Goal: Transaction & Acquisition: Purchase product/service

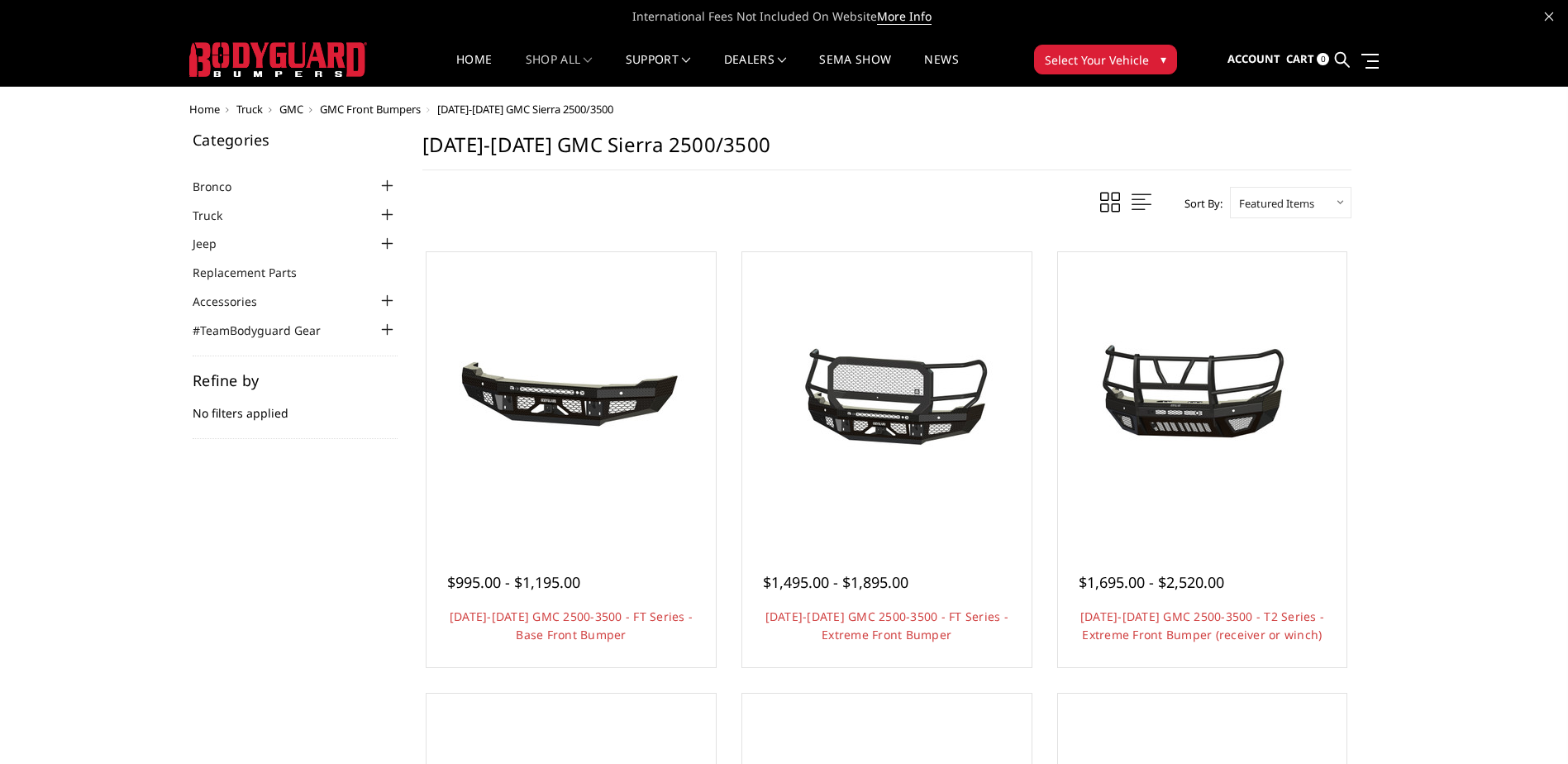
click at [387, 218] on div at bounding box center [388, 215] width 20 height 20
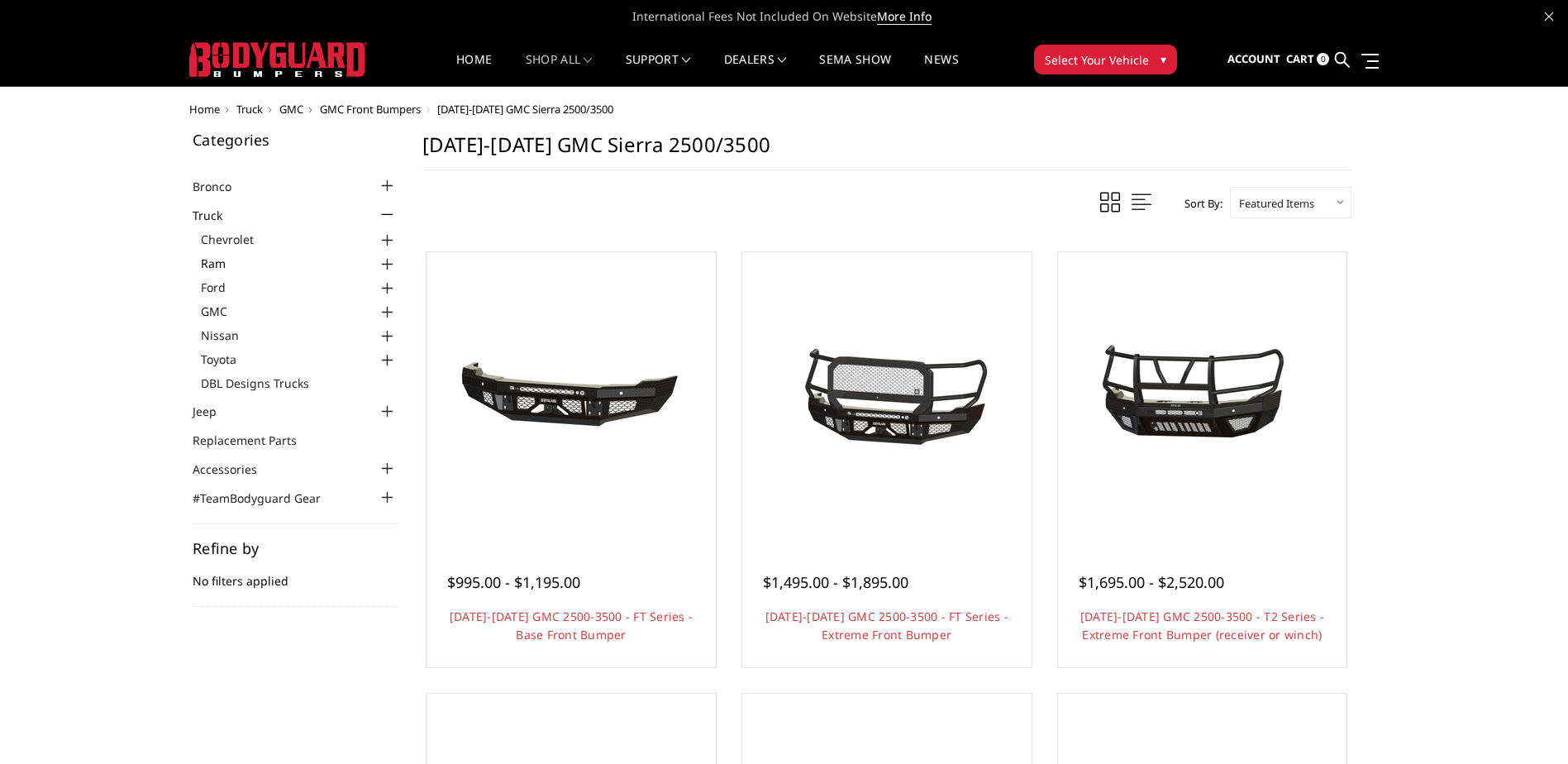
click at [229, 262] on link "Ram" at bounding box center [299, 263] width 197 height 17
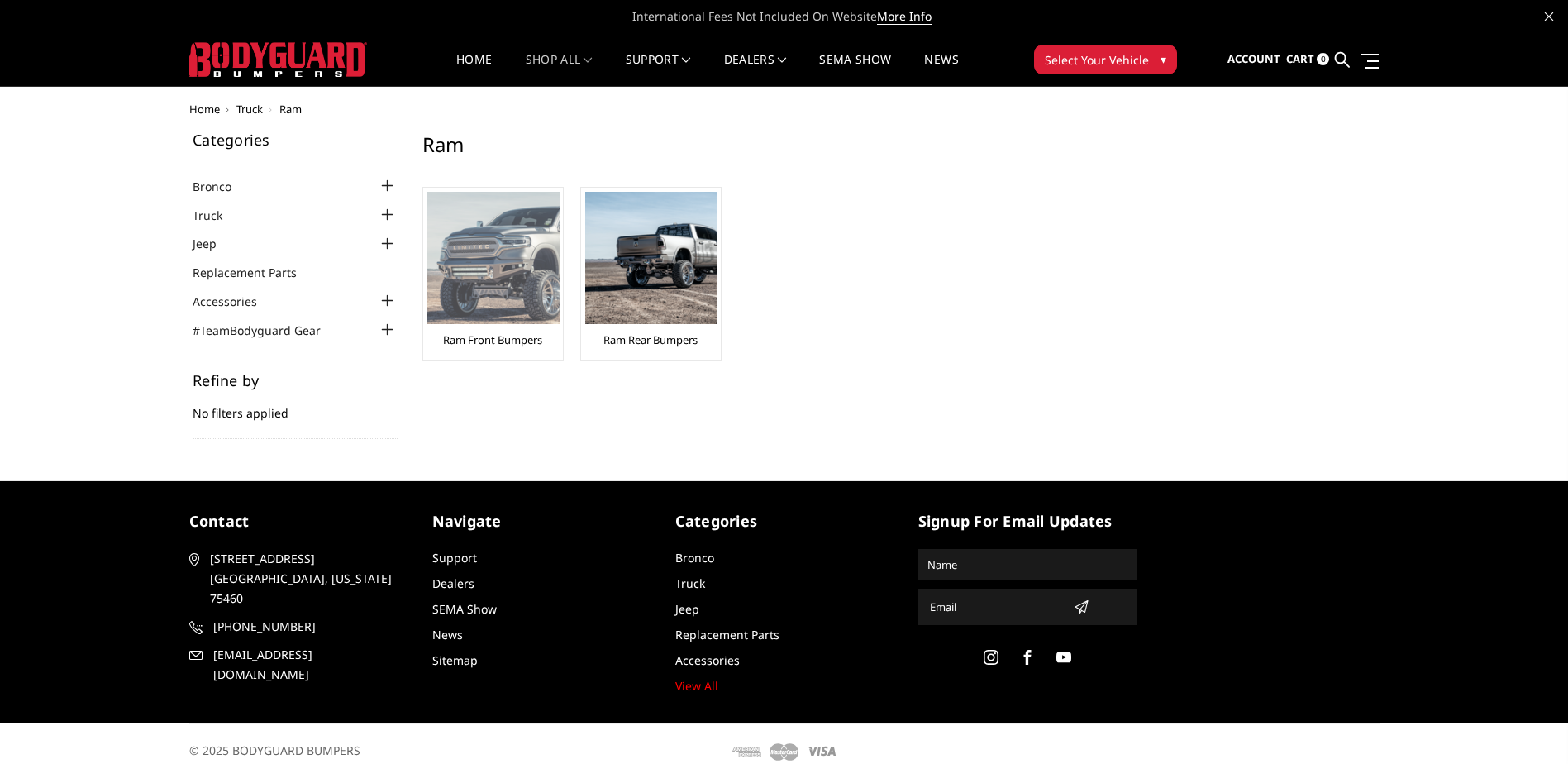
click at [474, 294] on img at bounding box center [493, 257] width 132 height 132
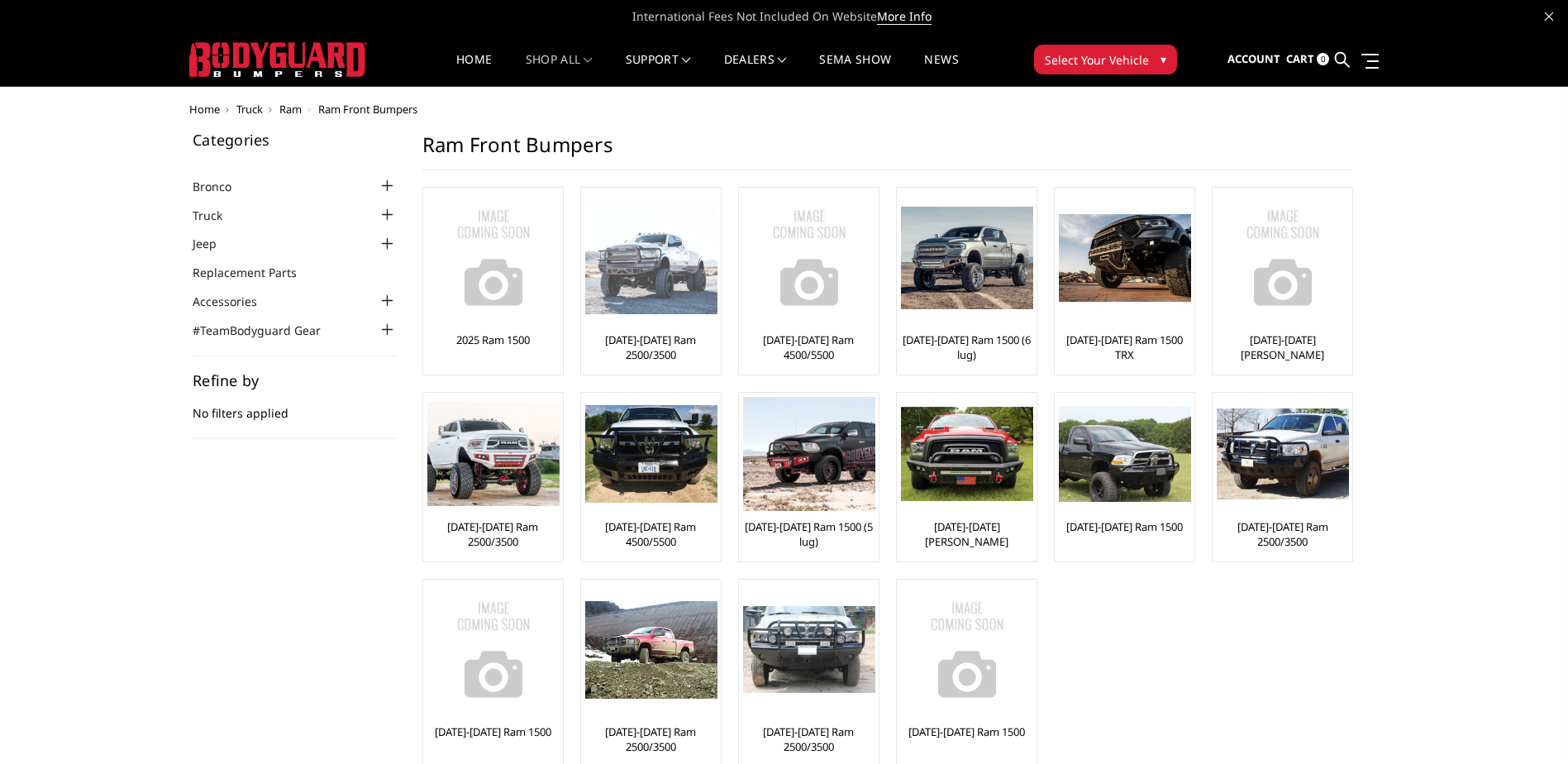
click at [626, 301] on img at bounding box center [651, 258] width 132 height 113
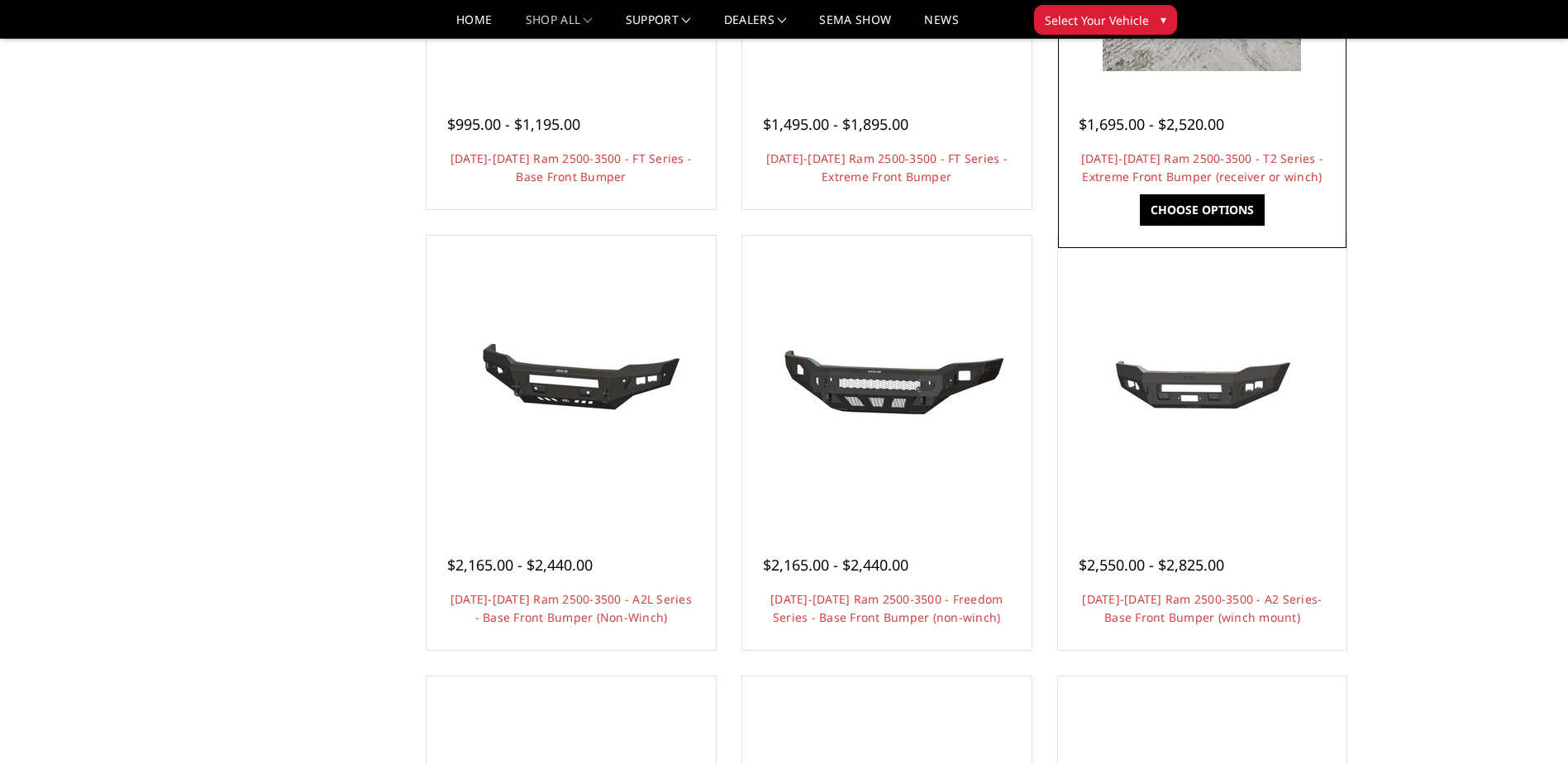
scroll to position [414, 0]
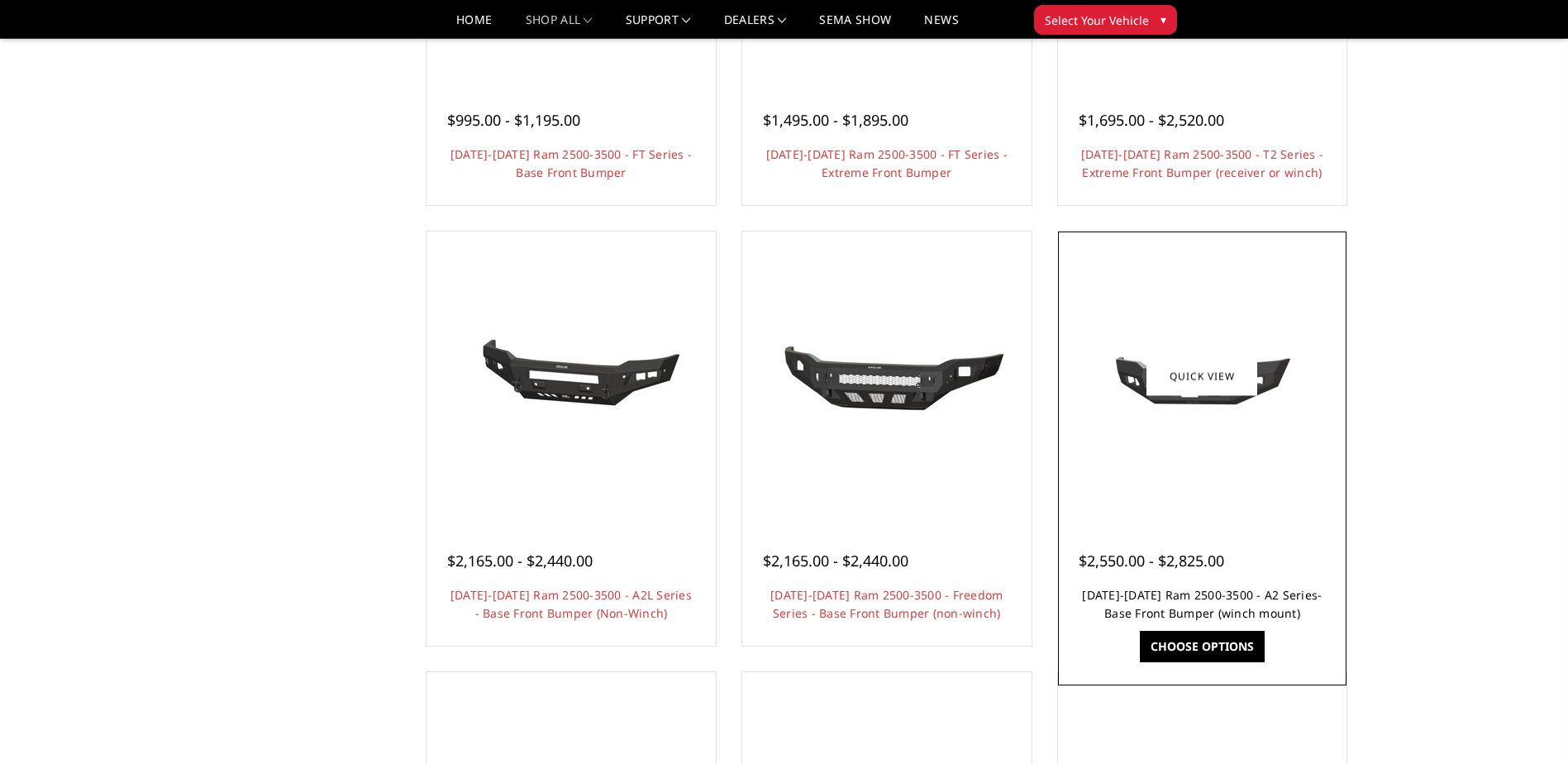
click at [1166, 600] on link "[DATE]-[DATE] Ram 2500-3500 - A2 Series- Base Front Bumper (winch mount)" at bounding box center [1202, 604] width 240 height 34
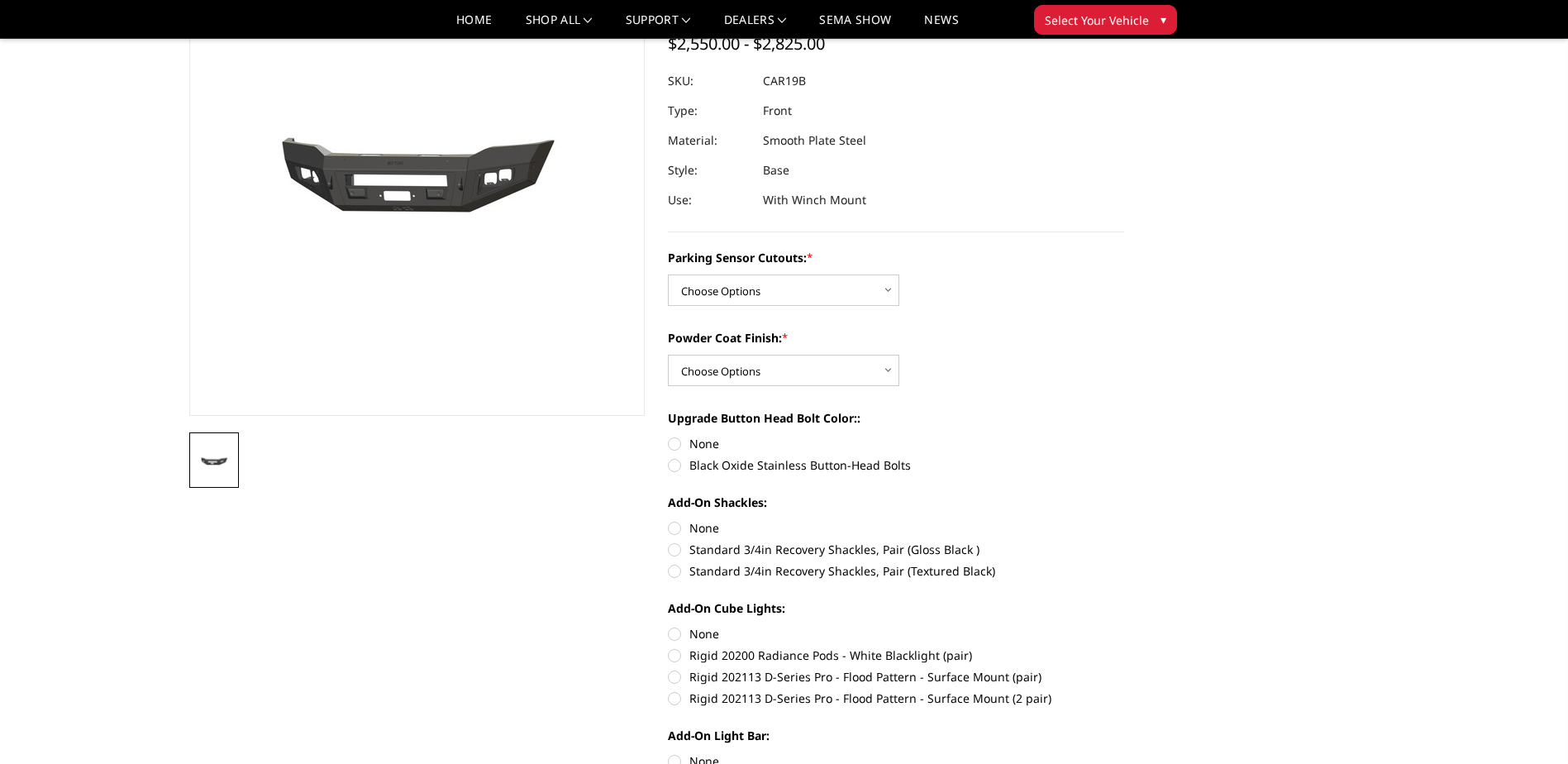
scroll to position [165, 0]
click at [791, 288] on select "Choose Options No - Without Parking Sensor Cutouts Yes - With Parking Sensor Cu…" at bounding box center [784, 289] width 232 height 32
select select "2015"
click at [668, 273] on select "Choose Options No - Without Parking Sensor Cutouts Yes - With Parking Sensor Cu…" at bounding box center [784, 289] width 232 height 32
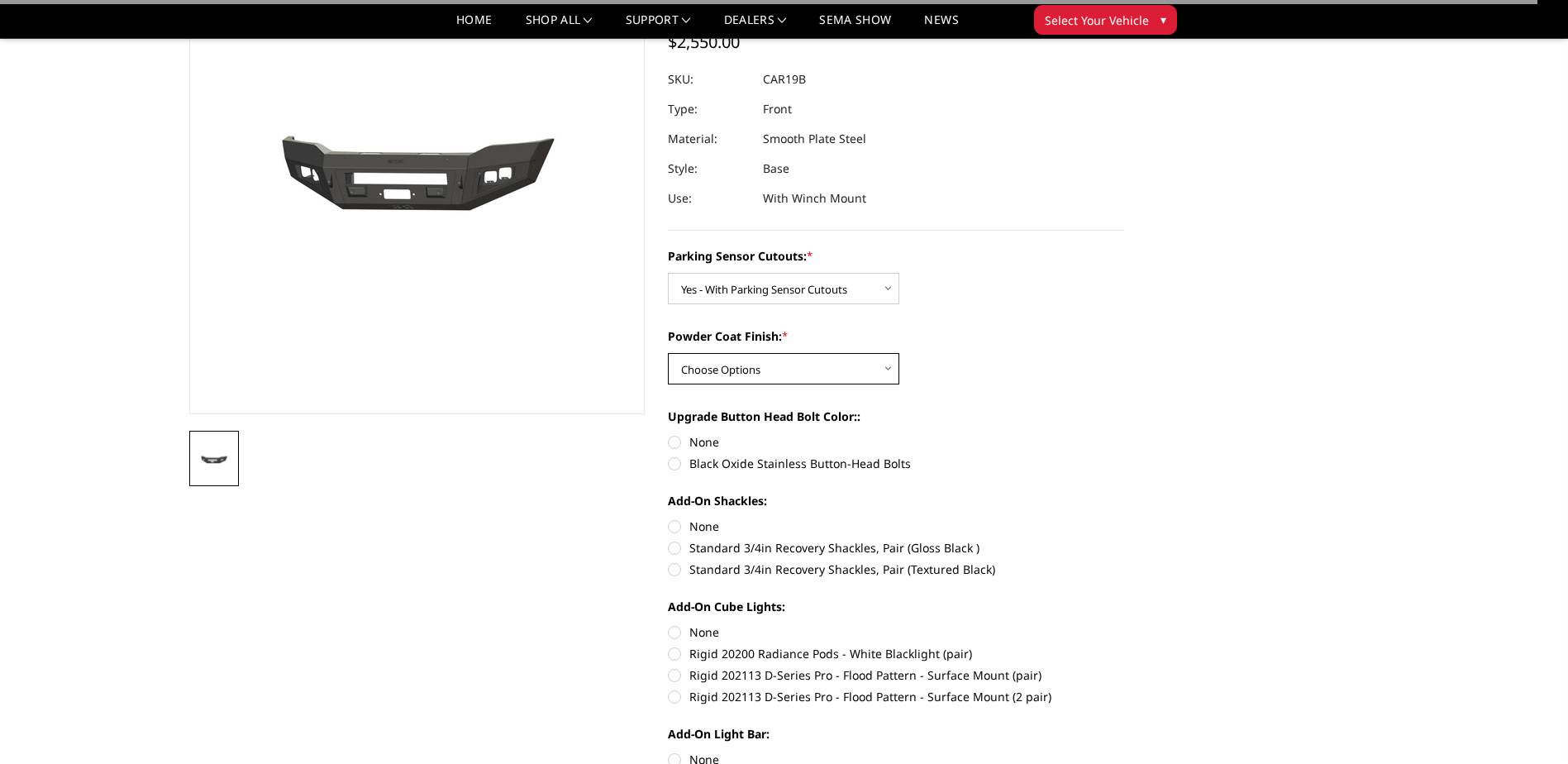
click at [807, 370] on select "Choose Options Bare Metal Textured Black Powder Coat" at bounding box center [784, 369] width 232 height 32
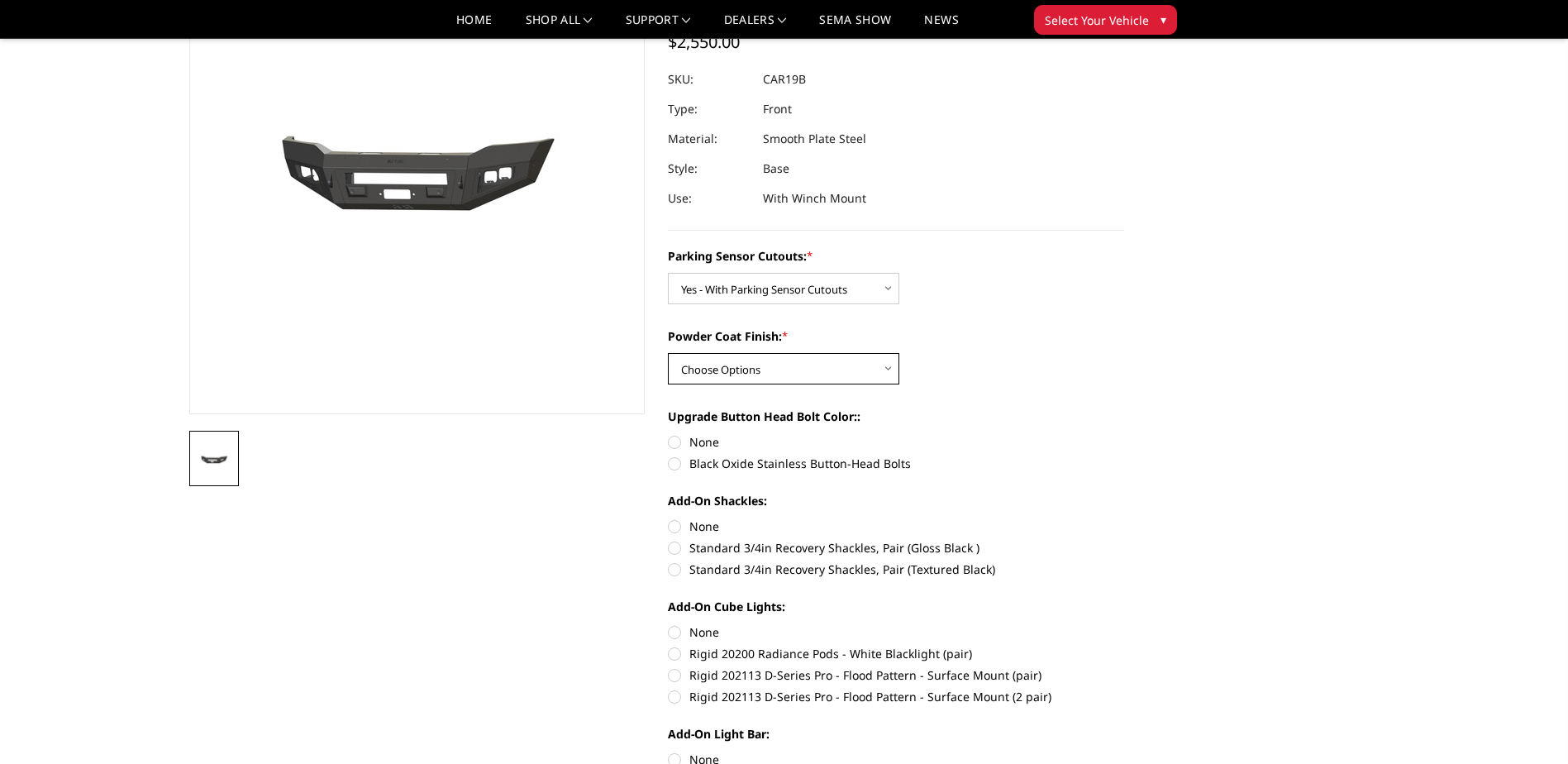
select select "2017"
click at [668, 353] on select "Choose Options Bare Metal Textured Black Powder Coat" at bounding box center [784, 369] width 232 height 32
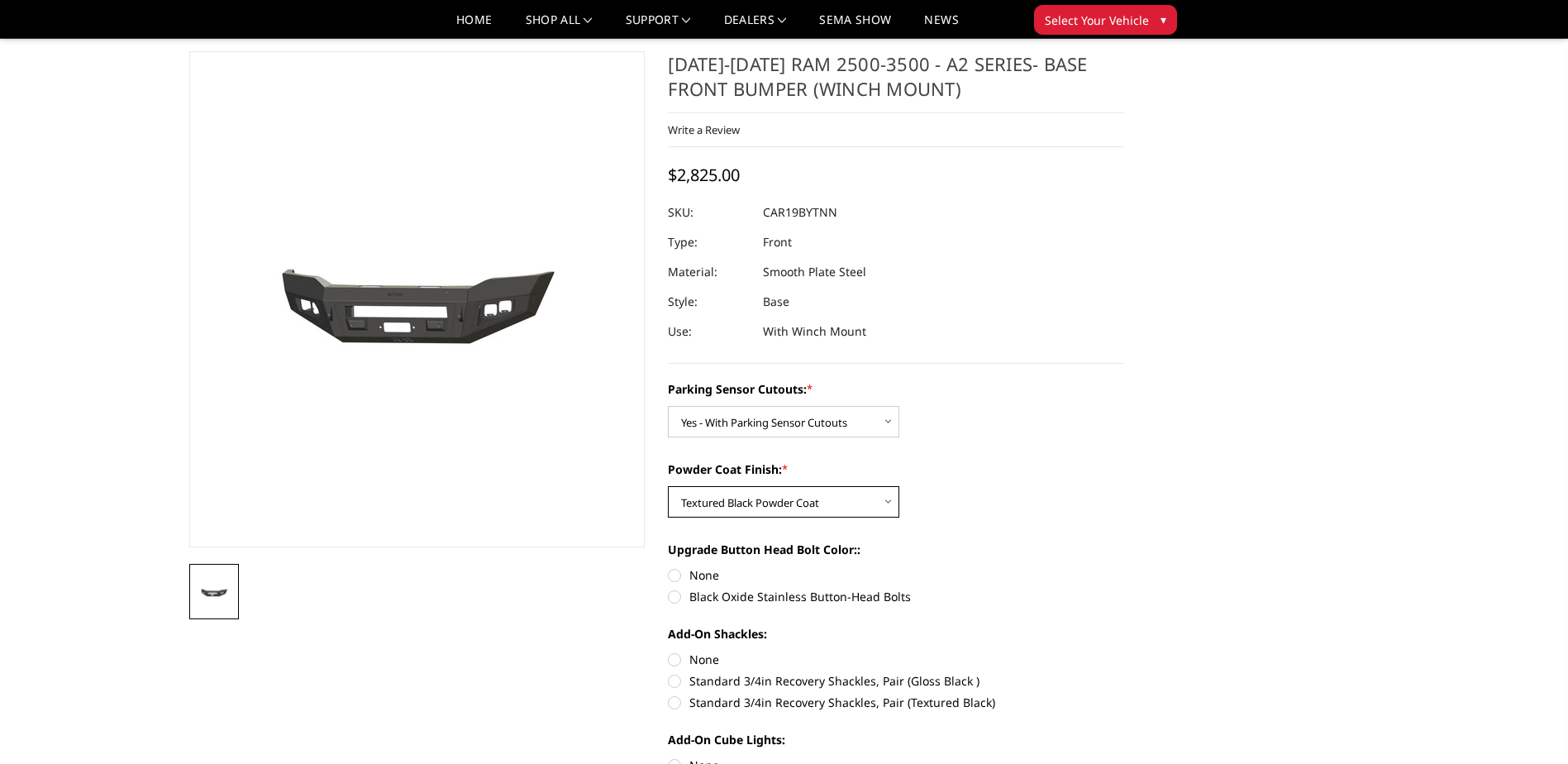
scroll to position [0, 0]
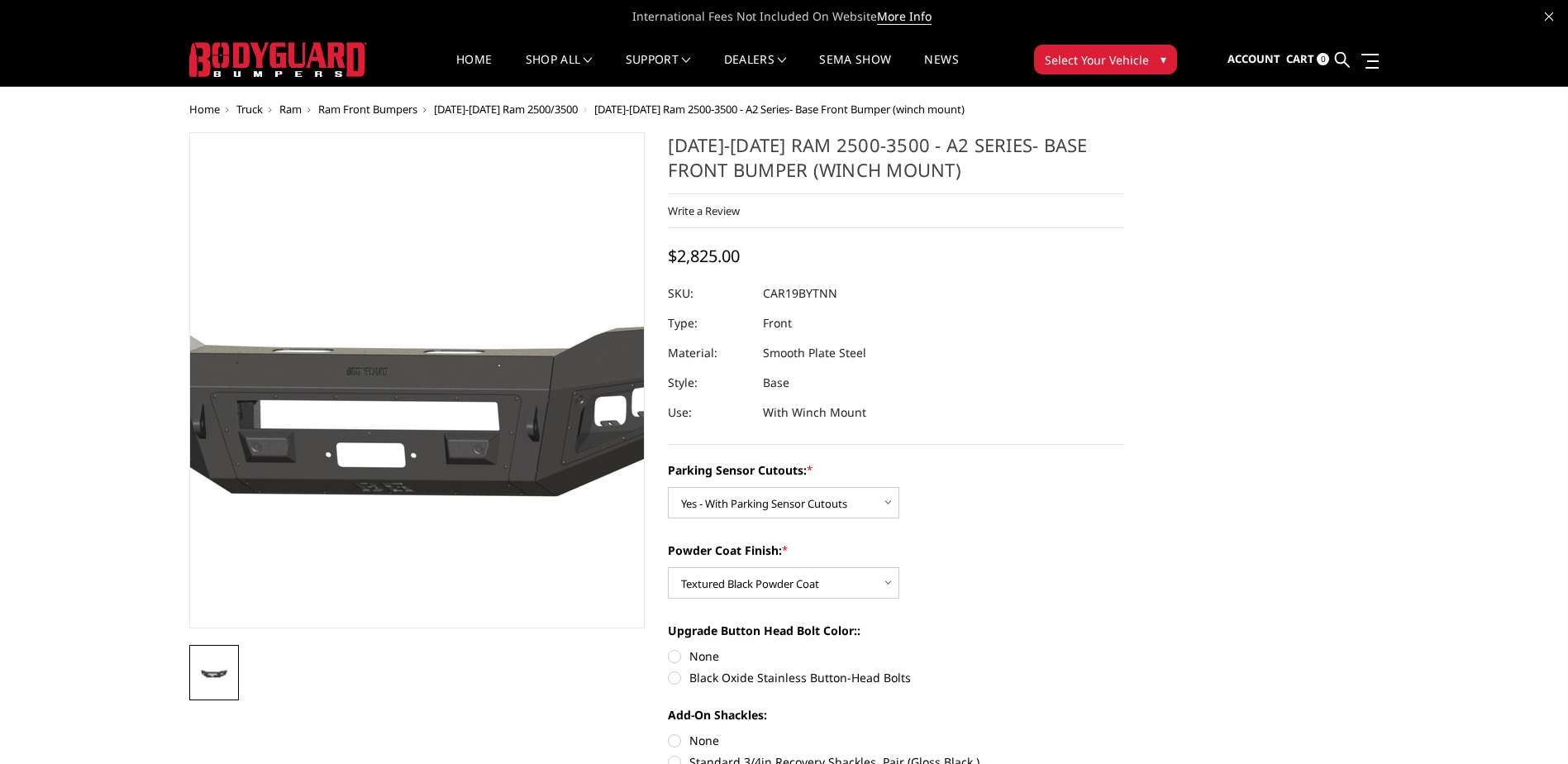
click at [415, 443] on img at bounding box center [421, 384] width 1058 height 475
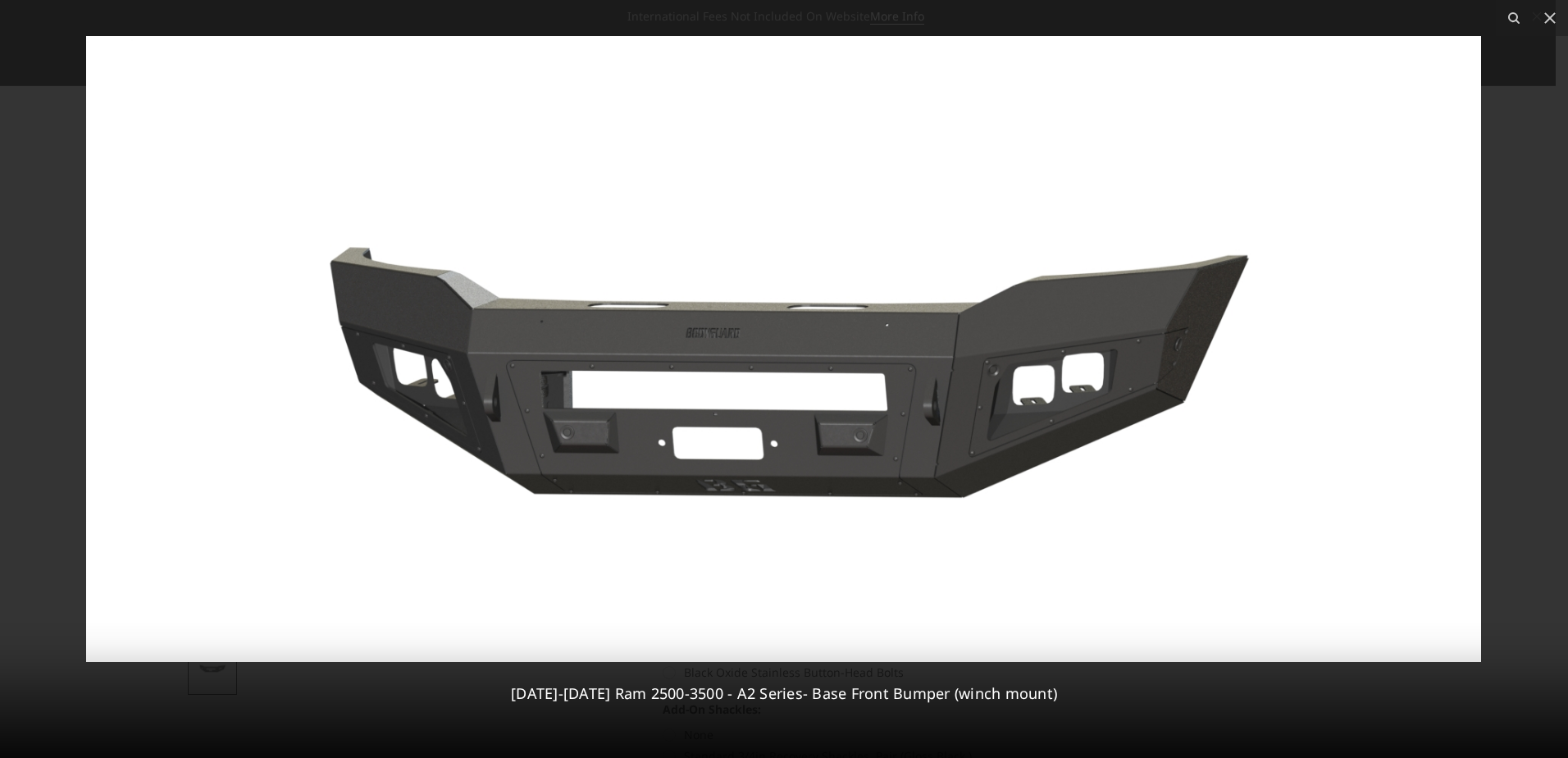
click at [1509, 156] on div at bounding box center [784, 379] width 1568 height 758
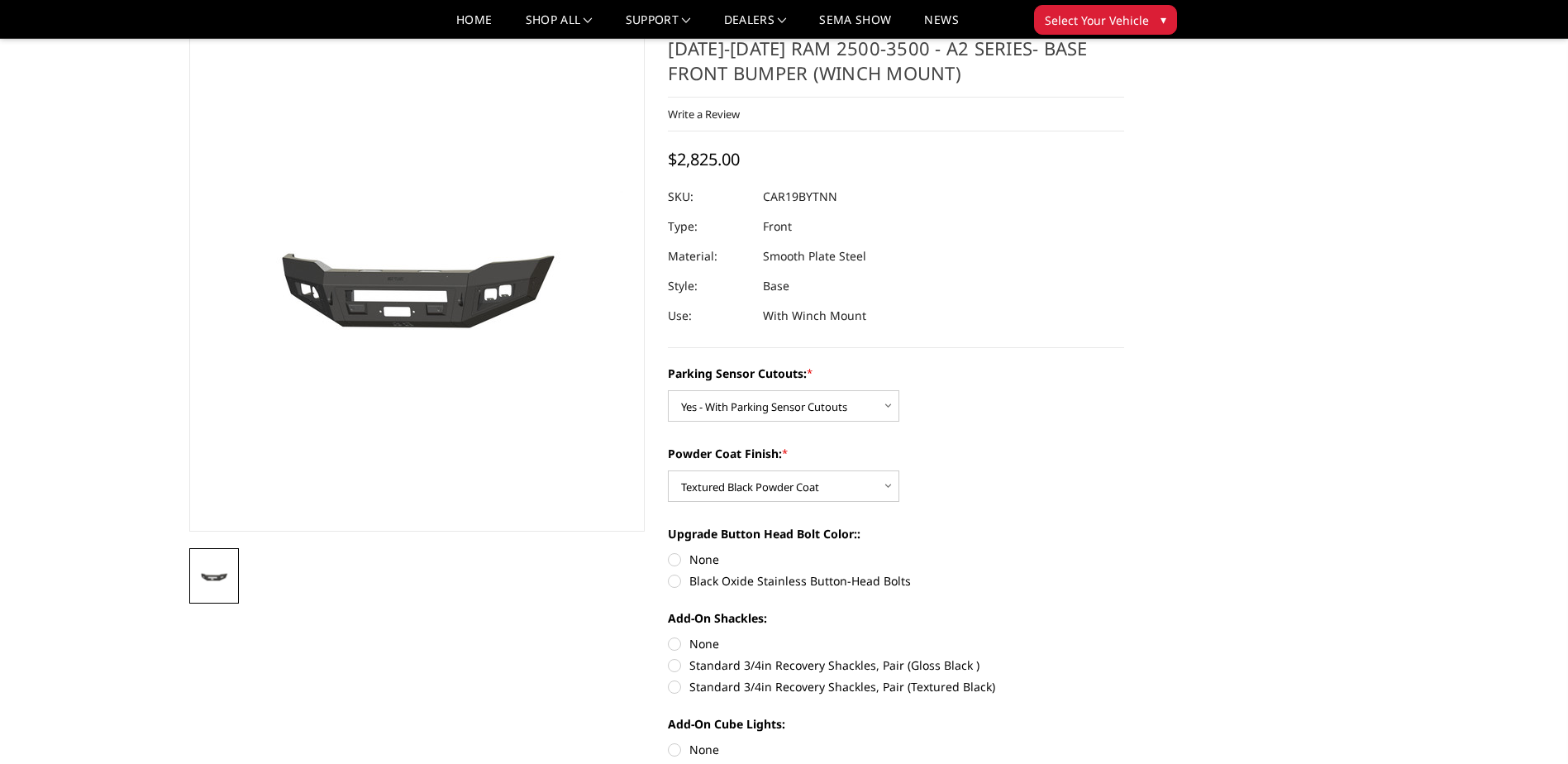
scroll to position [165, 0]
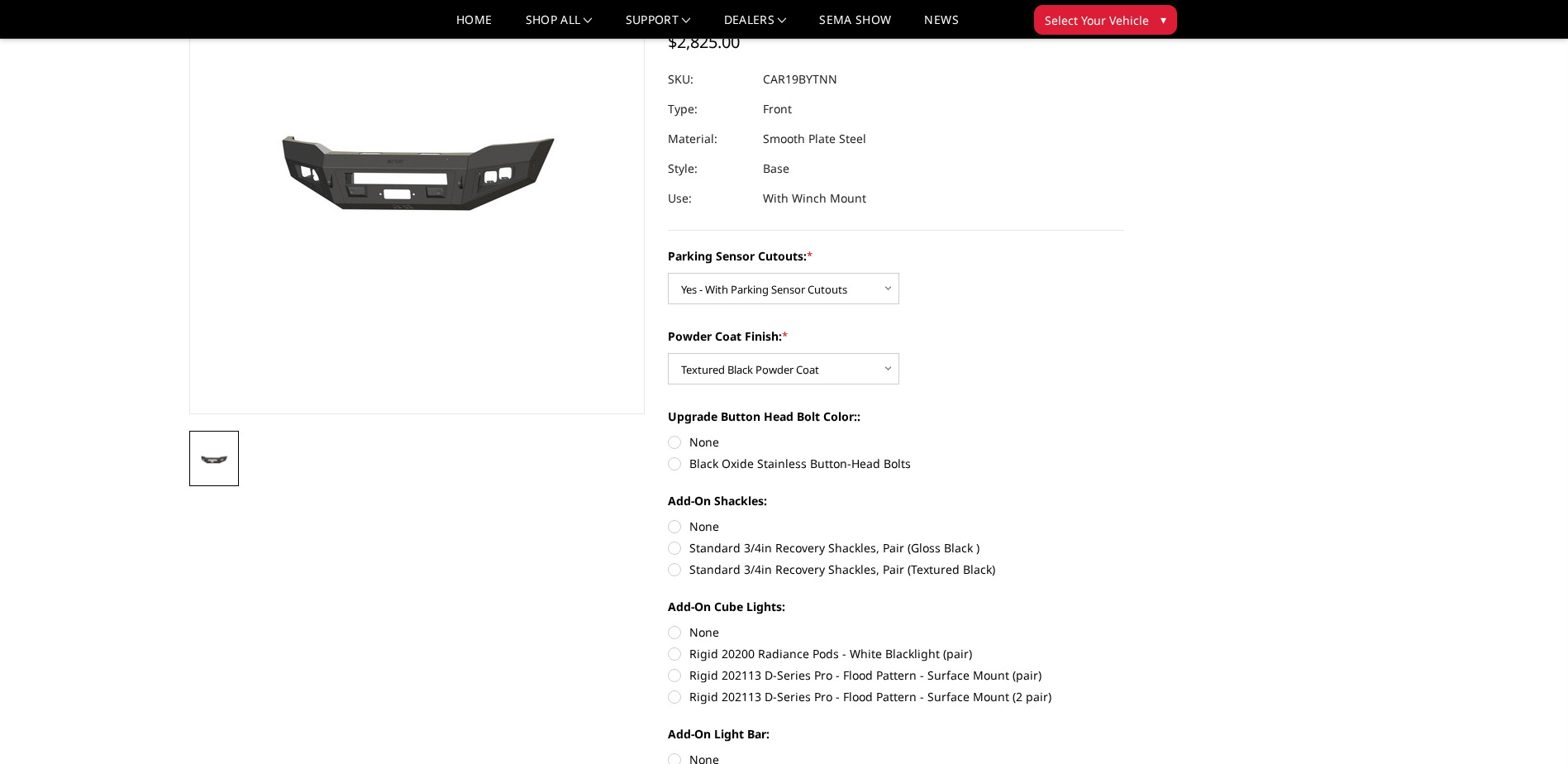
click at [678, 467] on label "Black Oxide Stainless Button-Head Bolts" at bounding box center [896, 463] width 457 height 17
click at [1125, 434] on input "Black Oxide Stainless Button-Head Bolts" at bounding box center [1125, 433] width 1 height 1
radio input "true"
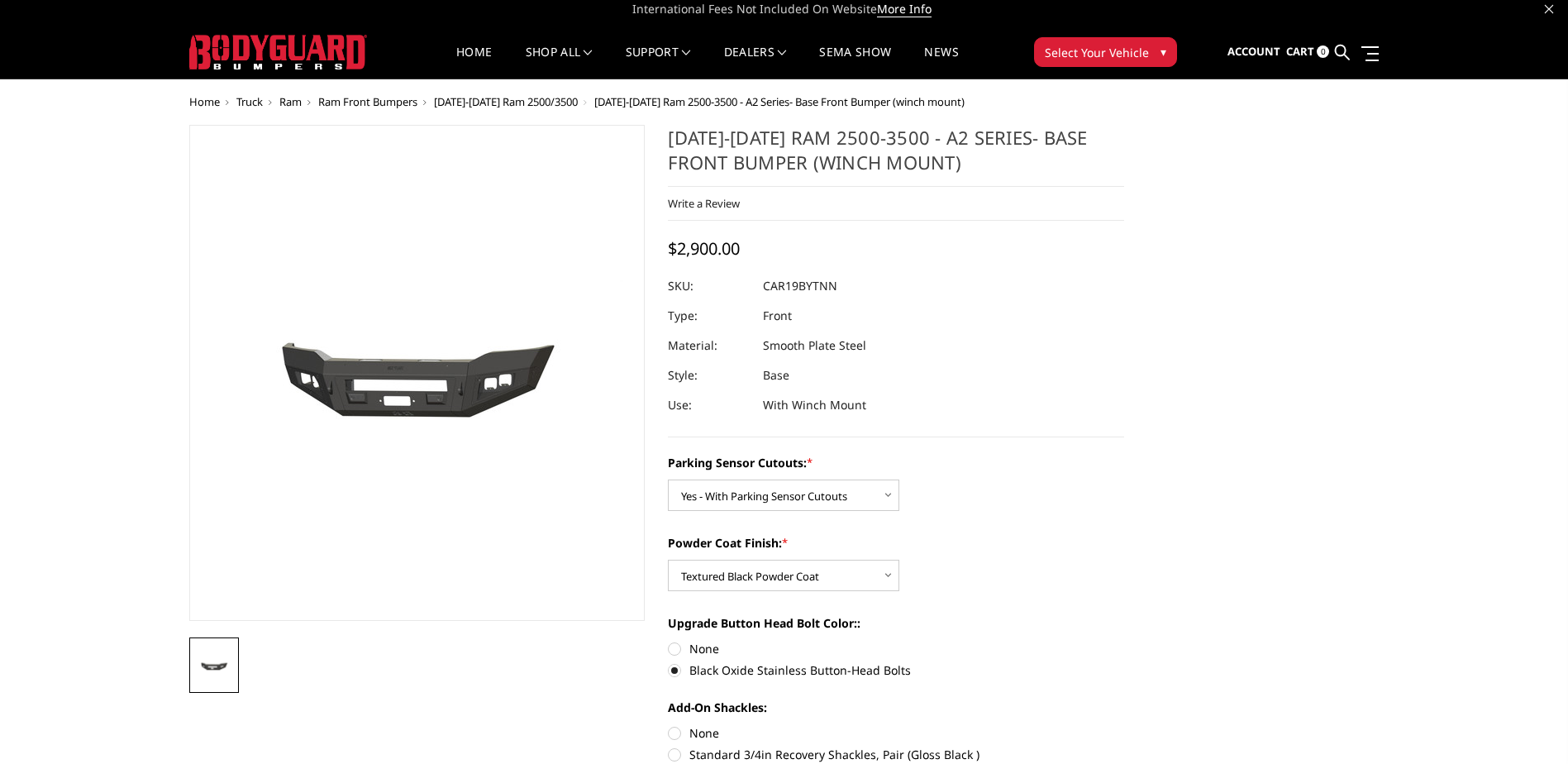
scroll to position [0, 0]
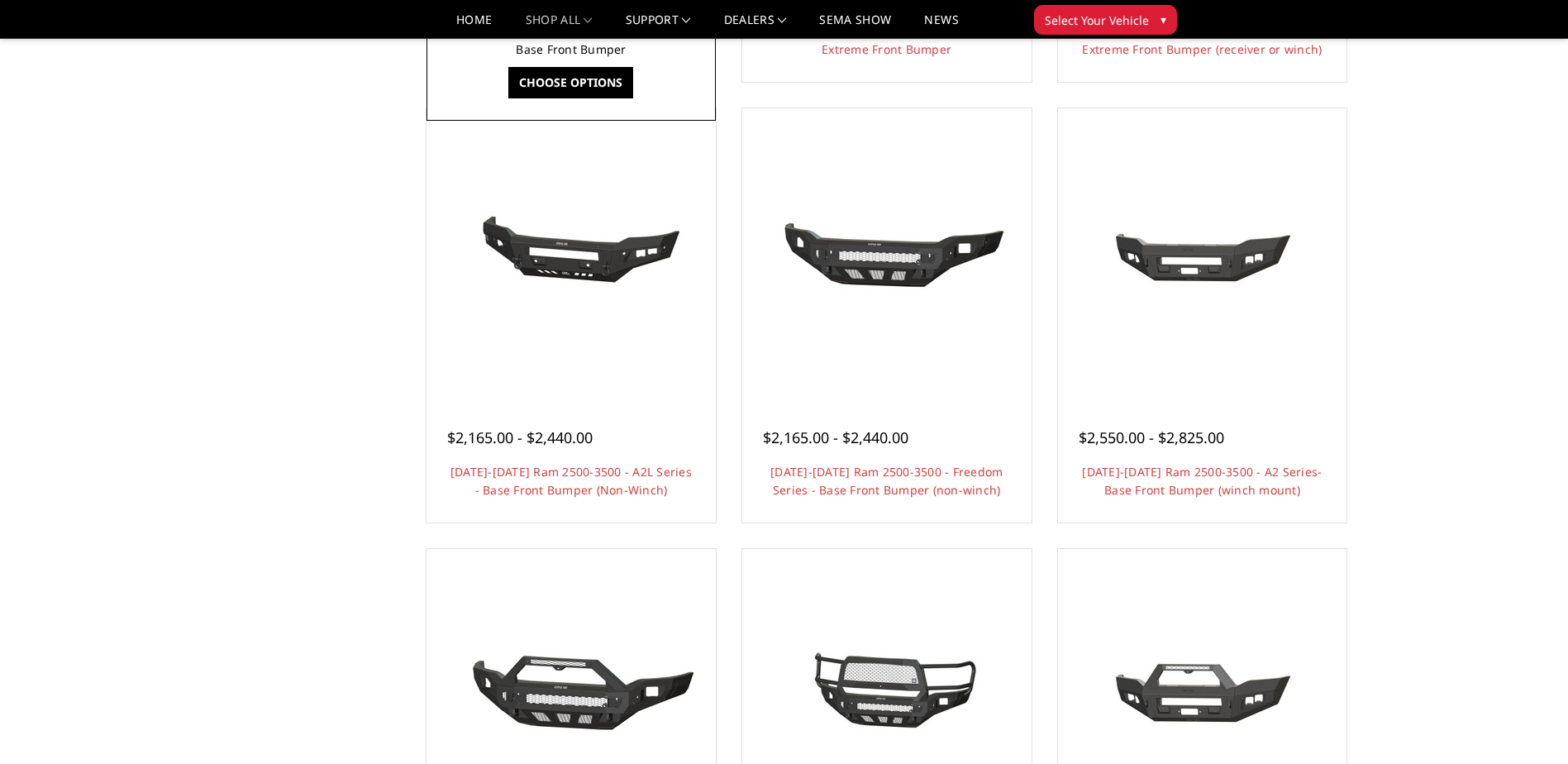
scroll to position [331, 0]
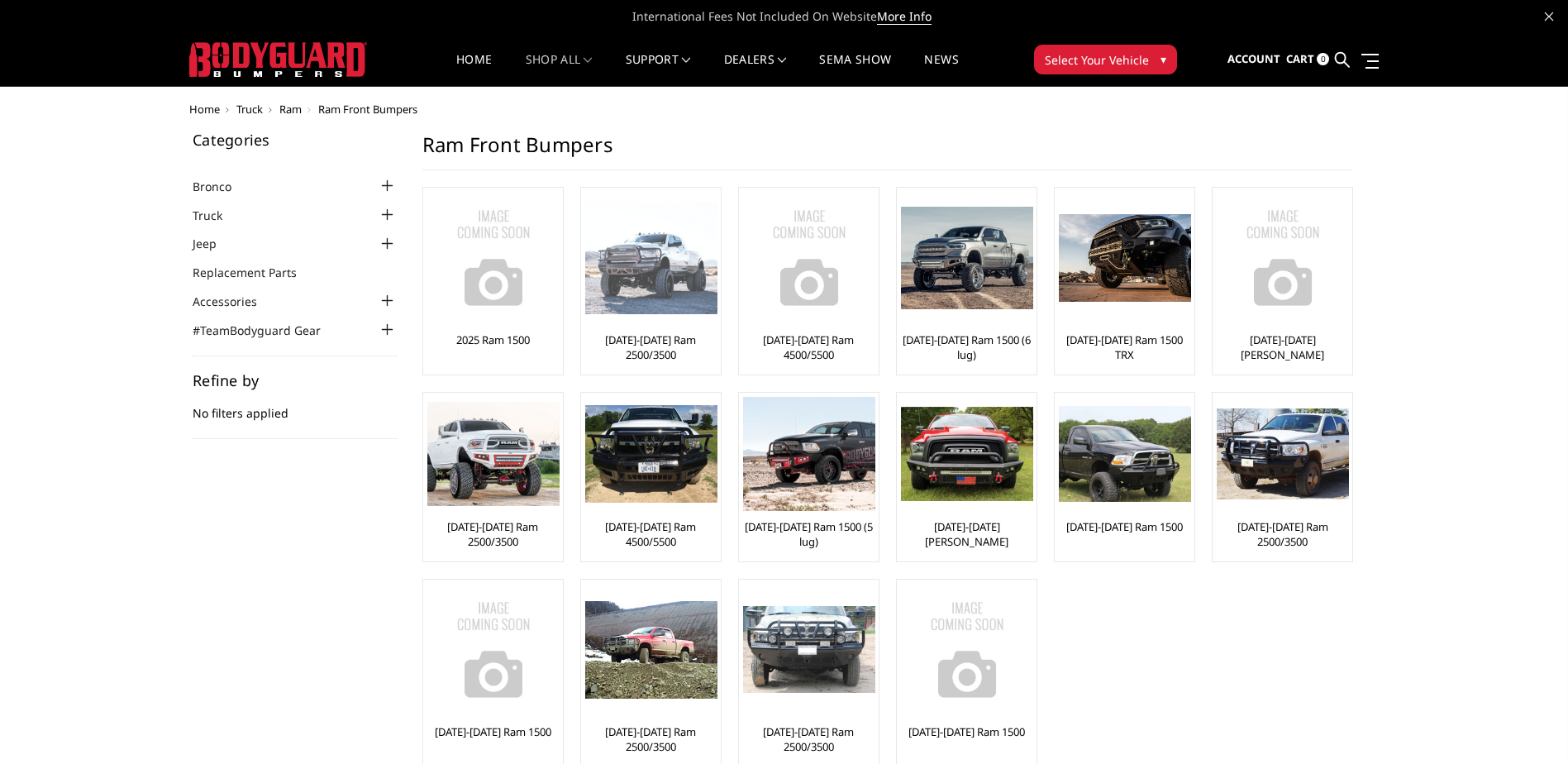
click at [662, 344] on link "[DATE]-[DATE] Ram 2500/3500" at bounding box center [651, 347] width 131 height 30
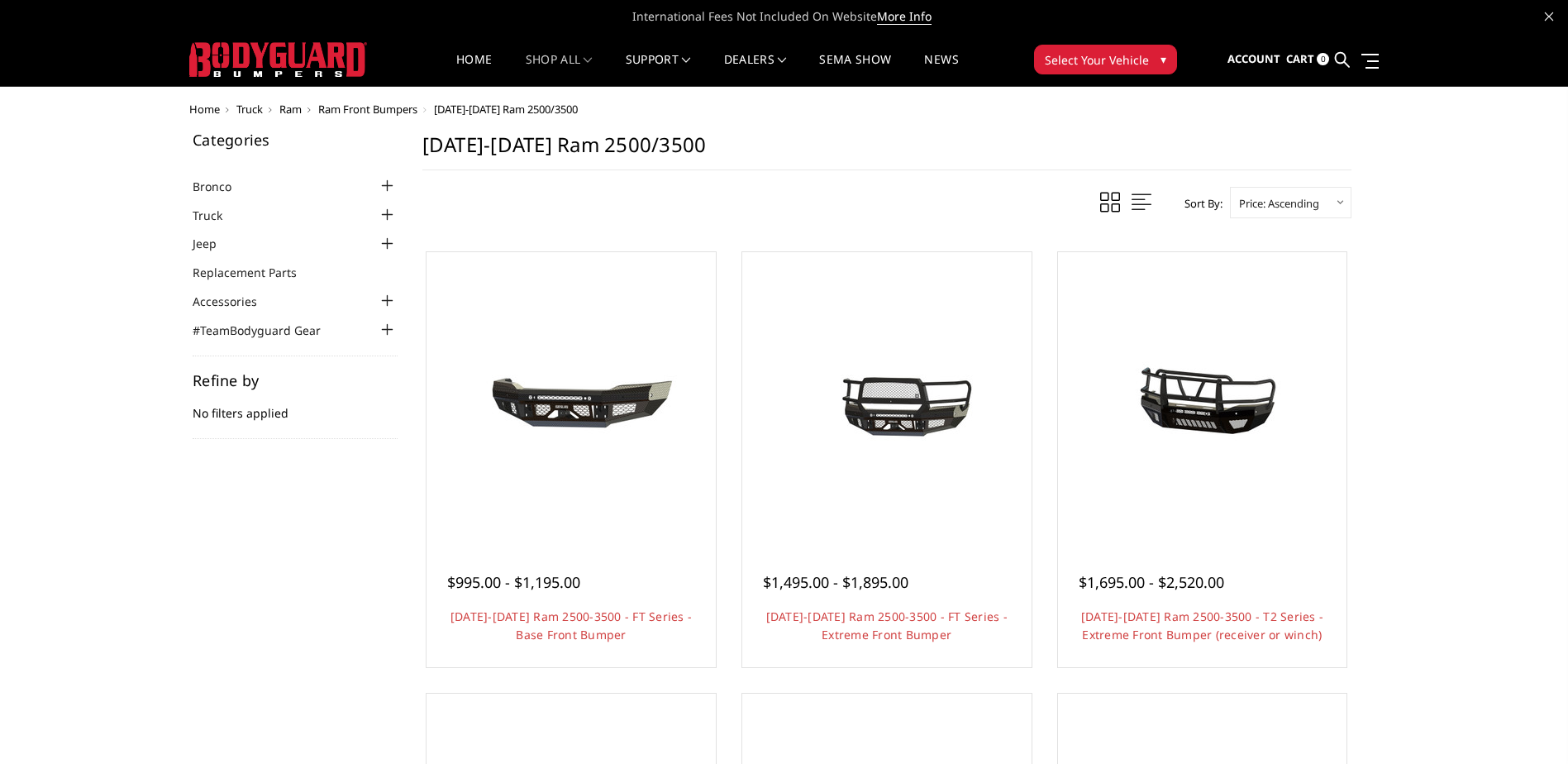
click at [384, 214] on div at bounding box center [388, 215] width 20 height 20
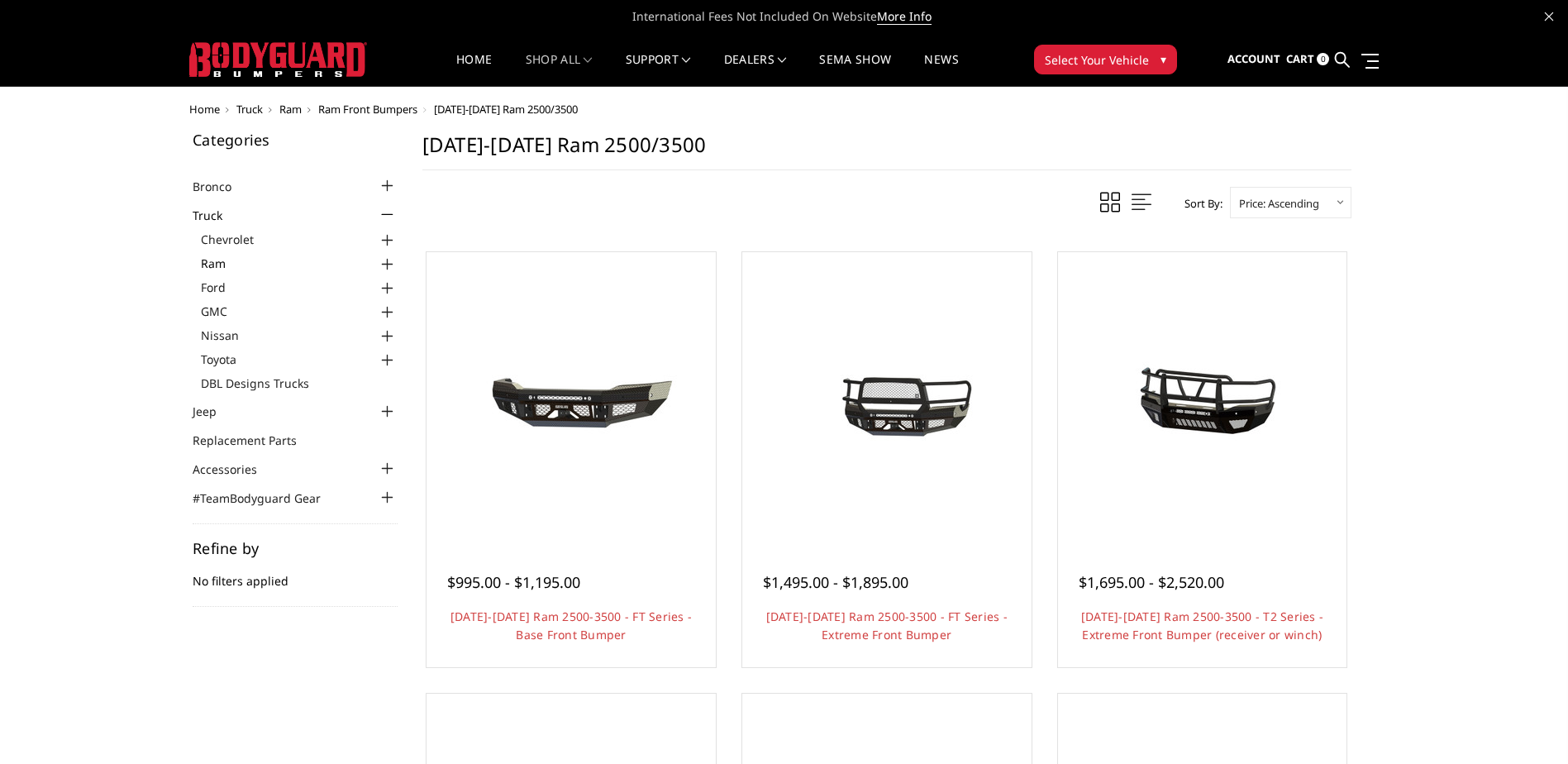
click at [232, 262] on link "Ram" at bounding box center [299, 263] width 197 height 17
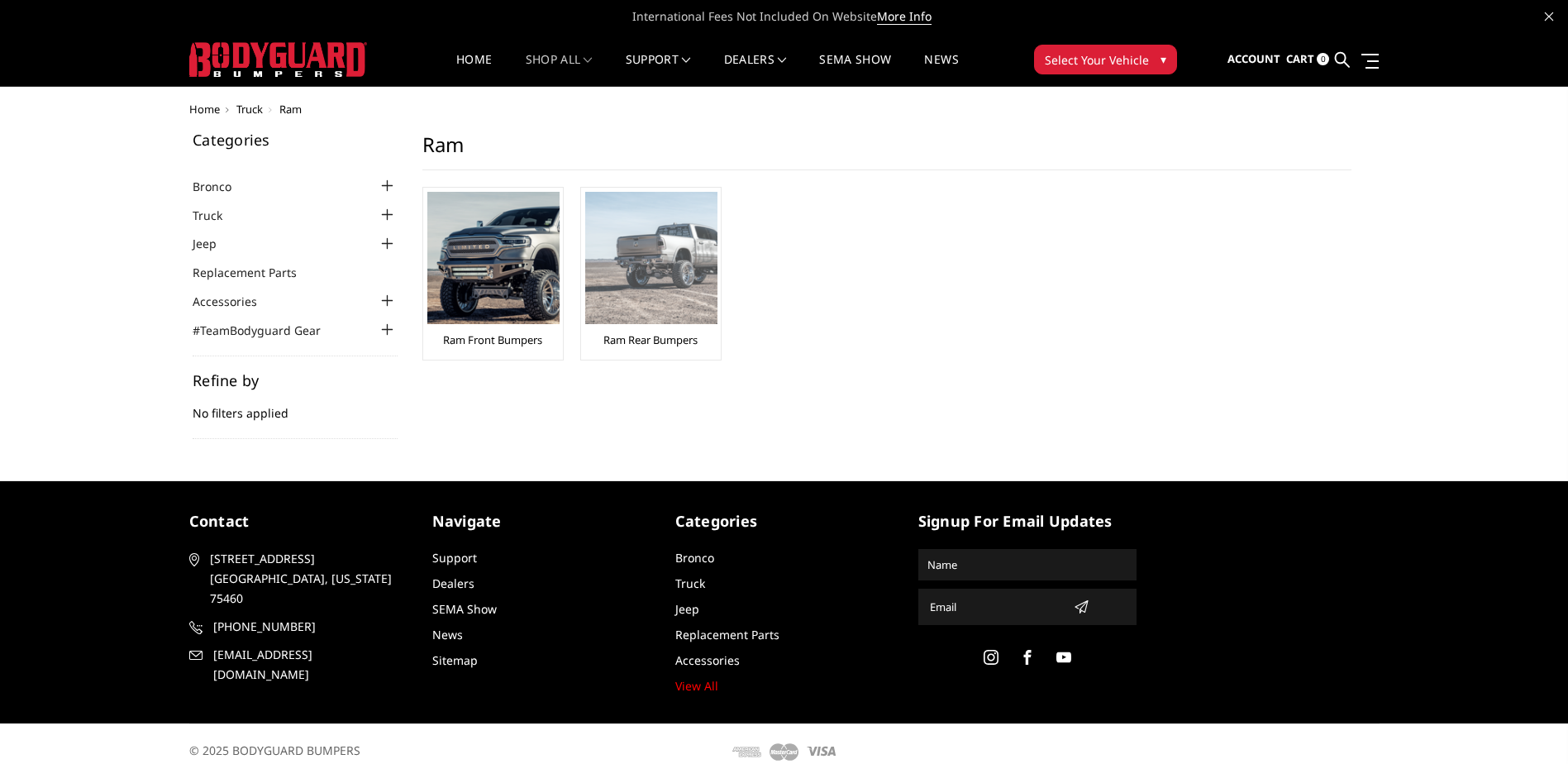
click at [670, 300] on img at bounding box center [651, 257] width 132 height 132
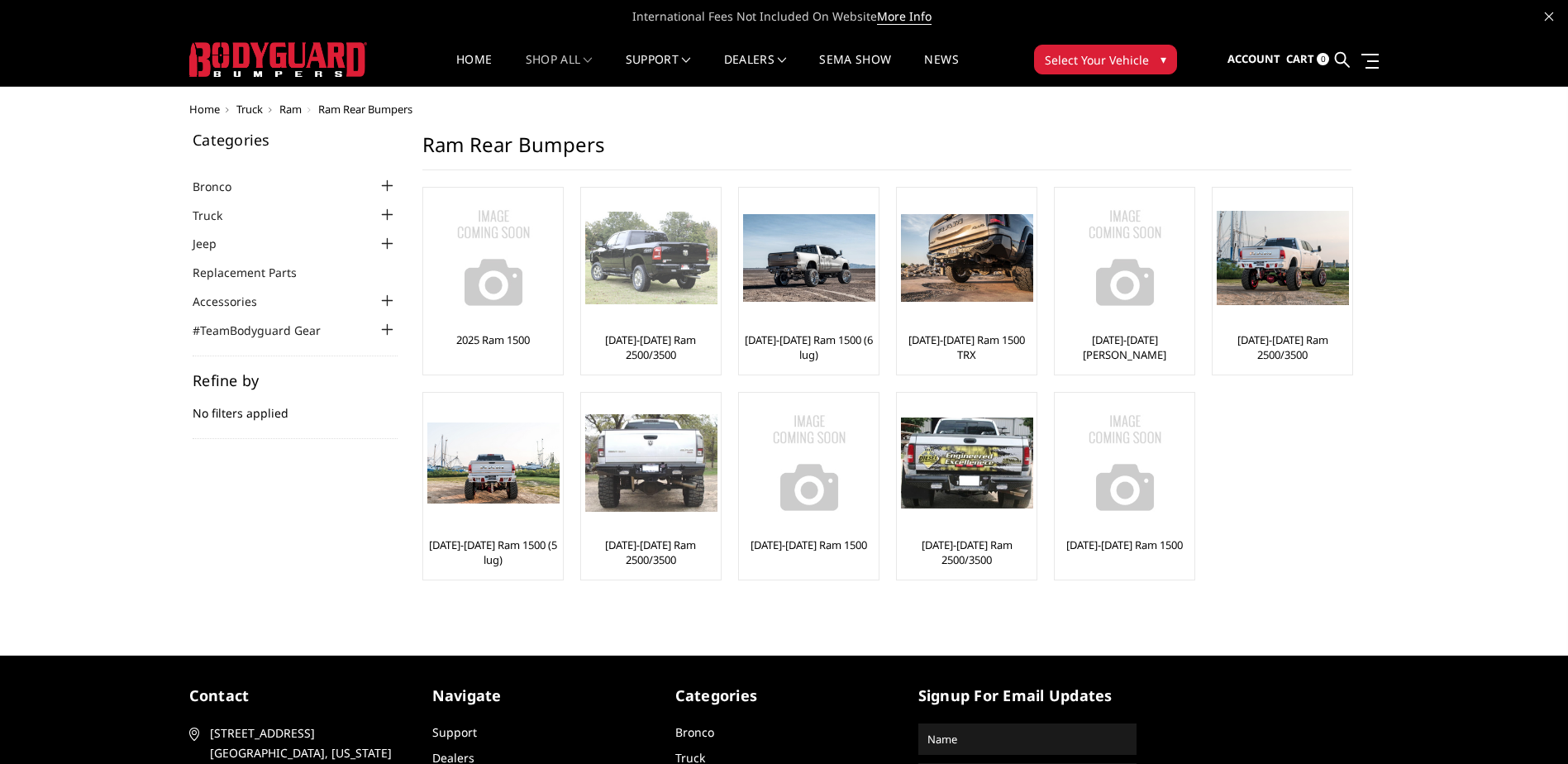
click at [667, 341] on link "[DATE]-[DATE] Ram 2500/3500" at bounding box center [651, 347] width 131 height 30
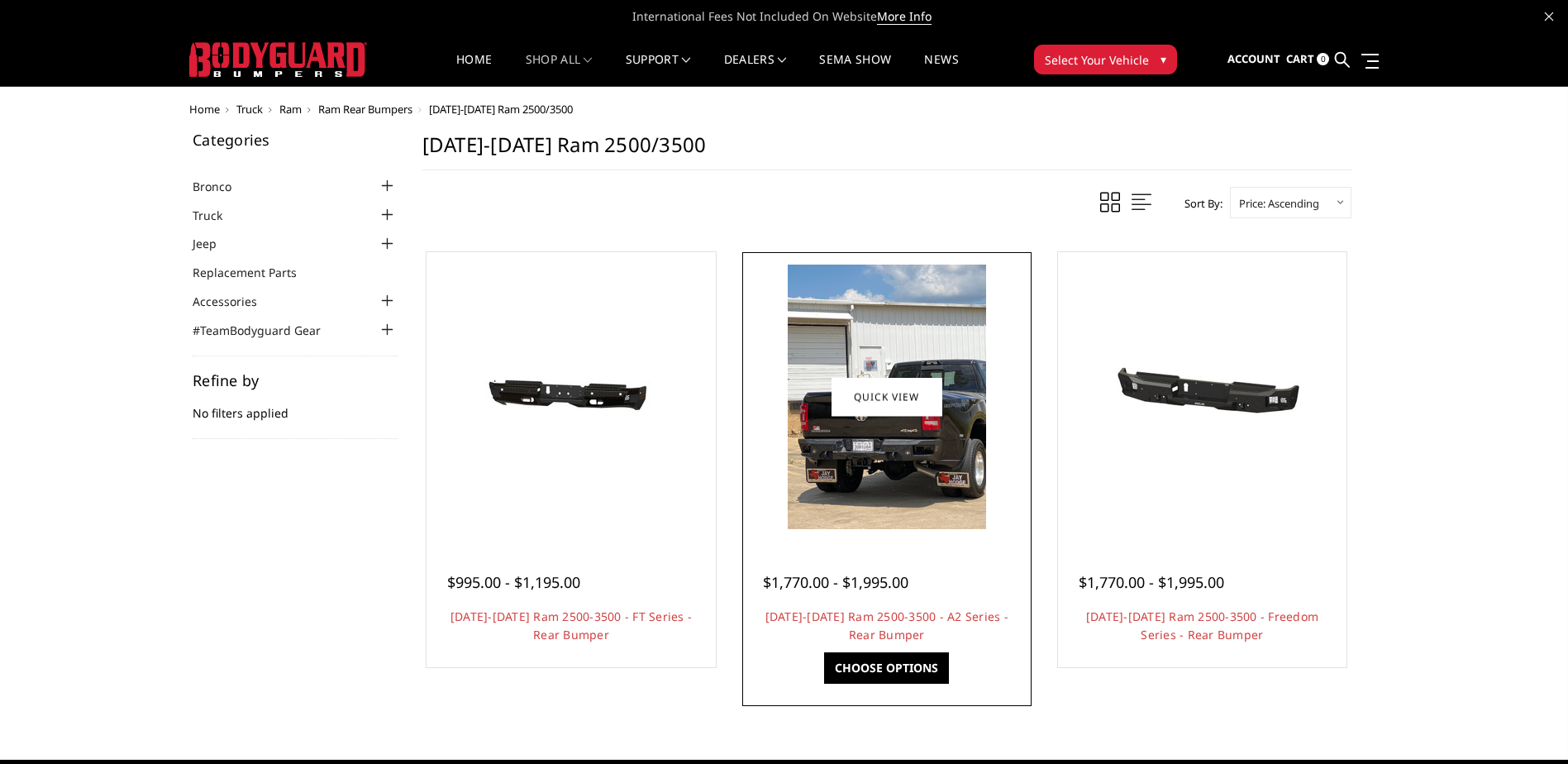
click at [894, 499] on img at bounding box center [887, 397] width 198 height 265
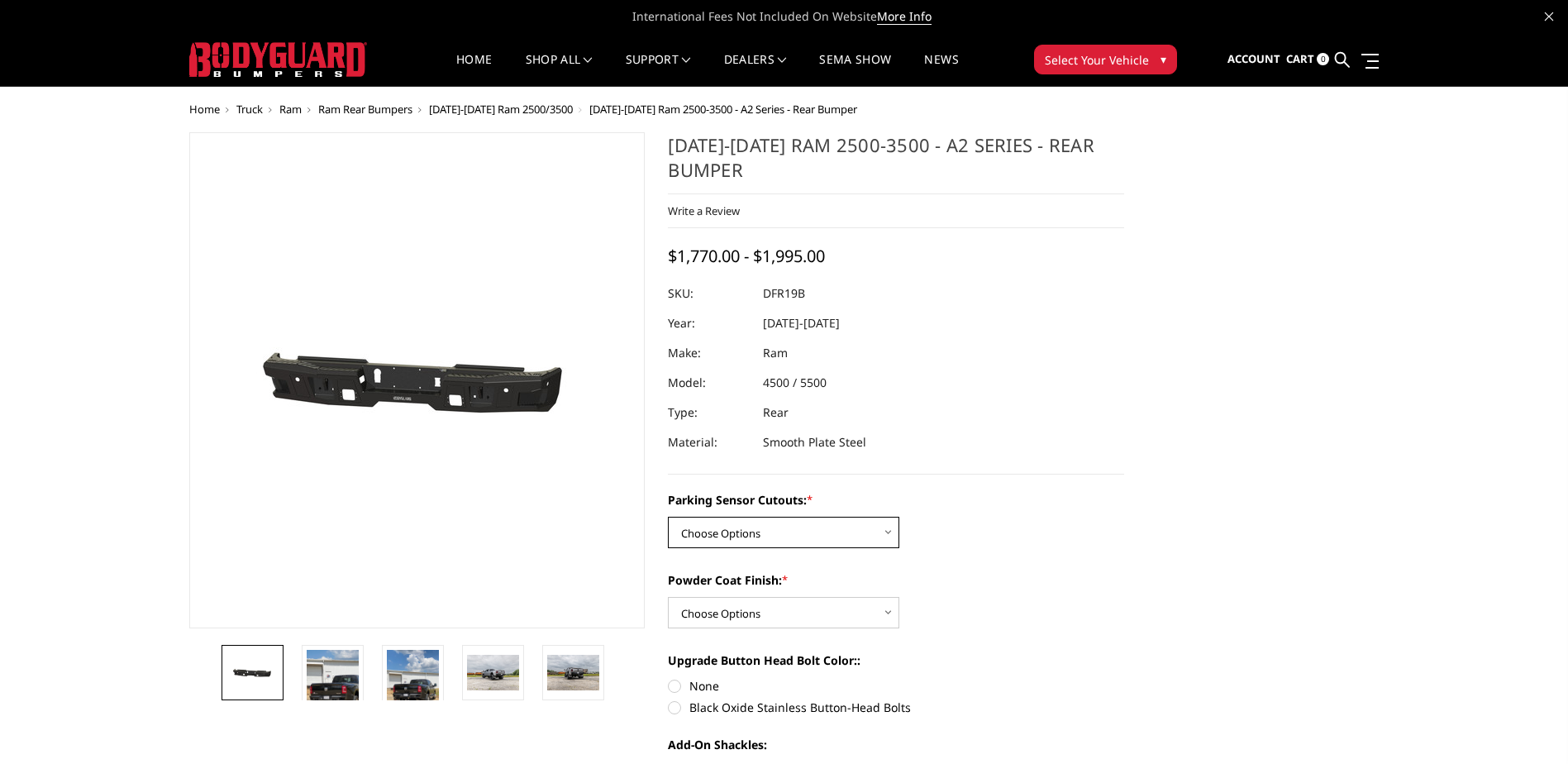
click at [867, 521] on select "Choose Options No - Without Parking Sensor Cutouts Yes - With Parking Sensor Cu…" at bounding box center [784, 532] width 232 height 32
select select "2165"
click at [668, 517] on select "Choose Options No - Without Parking Sensor Cutouts Yes - With Parking Sensor Cu…" at bounding box center [784, 532] width 232 height 32
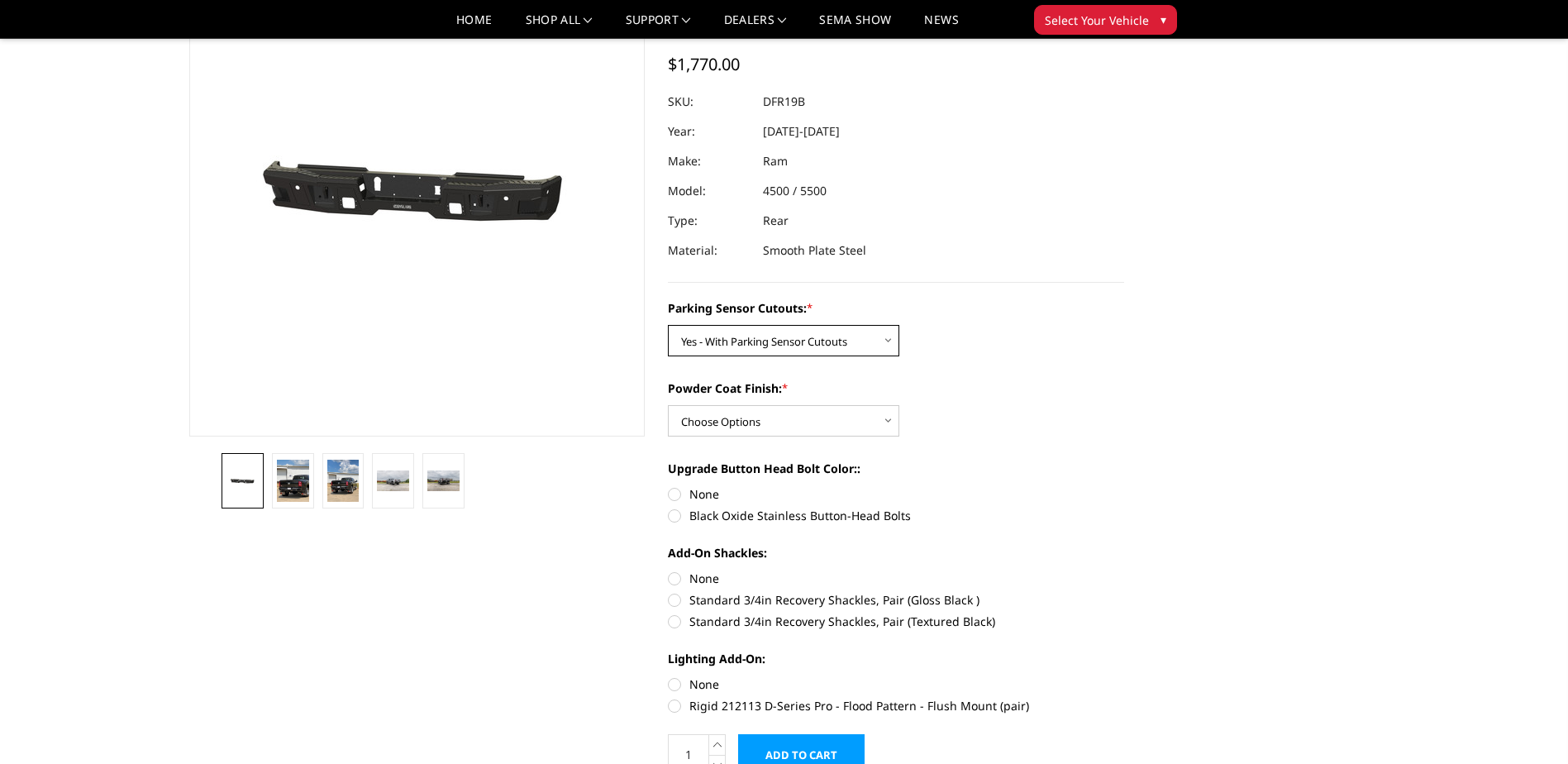
scroll to position [165, 0]
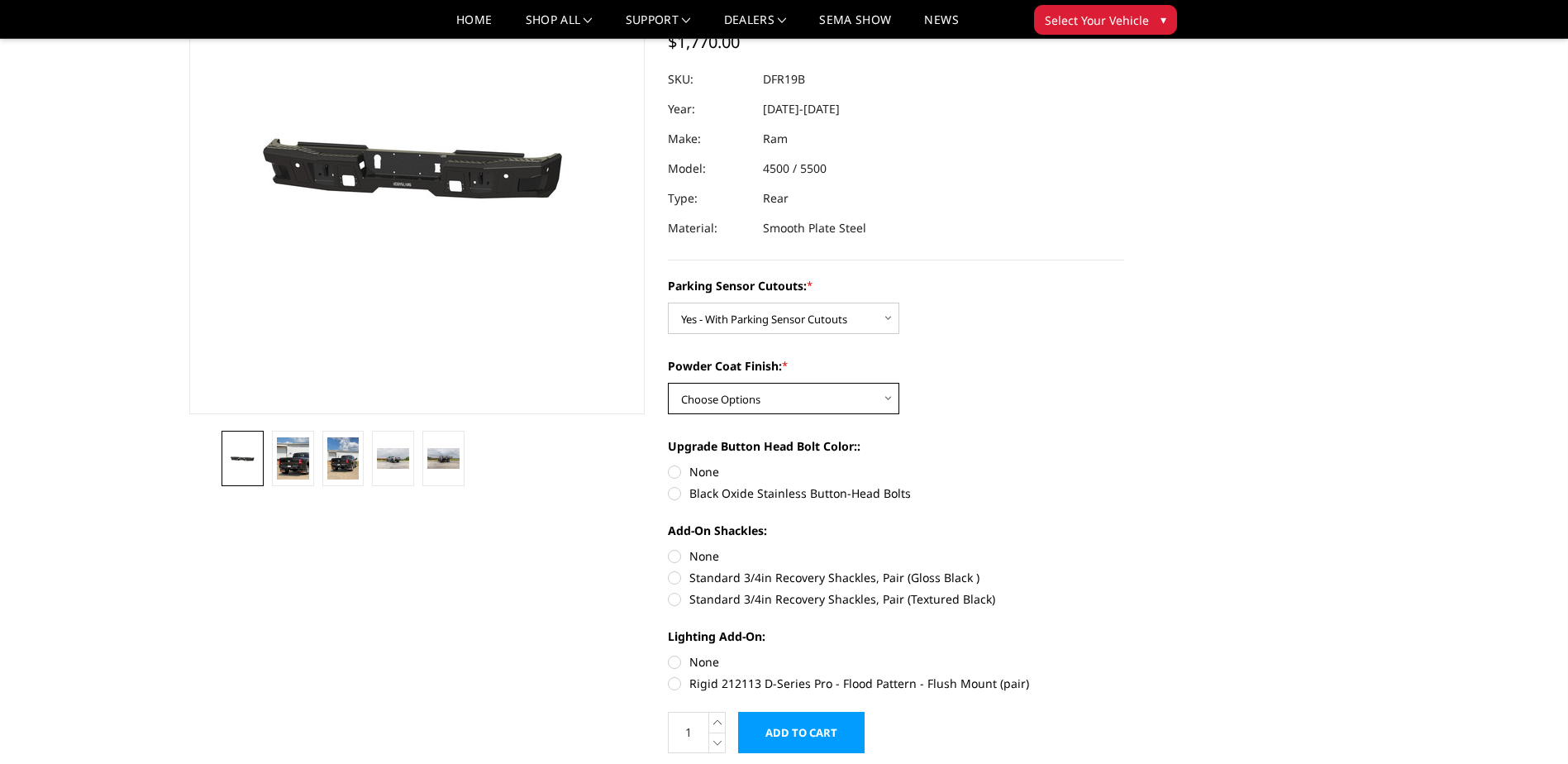
click at [754, 395] on select "Choose Options Bare Metal Textured Black Powder Coat" at bounding box center [784, 399] width 232 height 32
select select "2167"
click at [668, 383] on select "Choose Options Bare Metal Textured Black Powder Coat" at bounding box center [784, 399] width 232 height 32
click at [676, 492] on label "Black Oxide Stainless Button-Head Bolts" at bounding box center [896, 493] width 457 height 17
click at [1125, 464] on input "Black Oxide Stainless Button-Head Bolts" at bounding box center [1125, 463] width 1 height 1
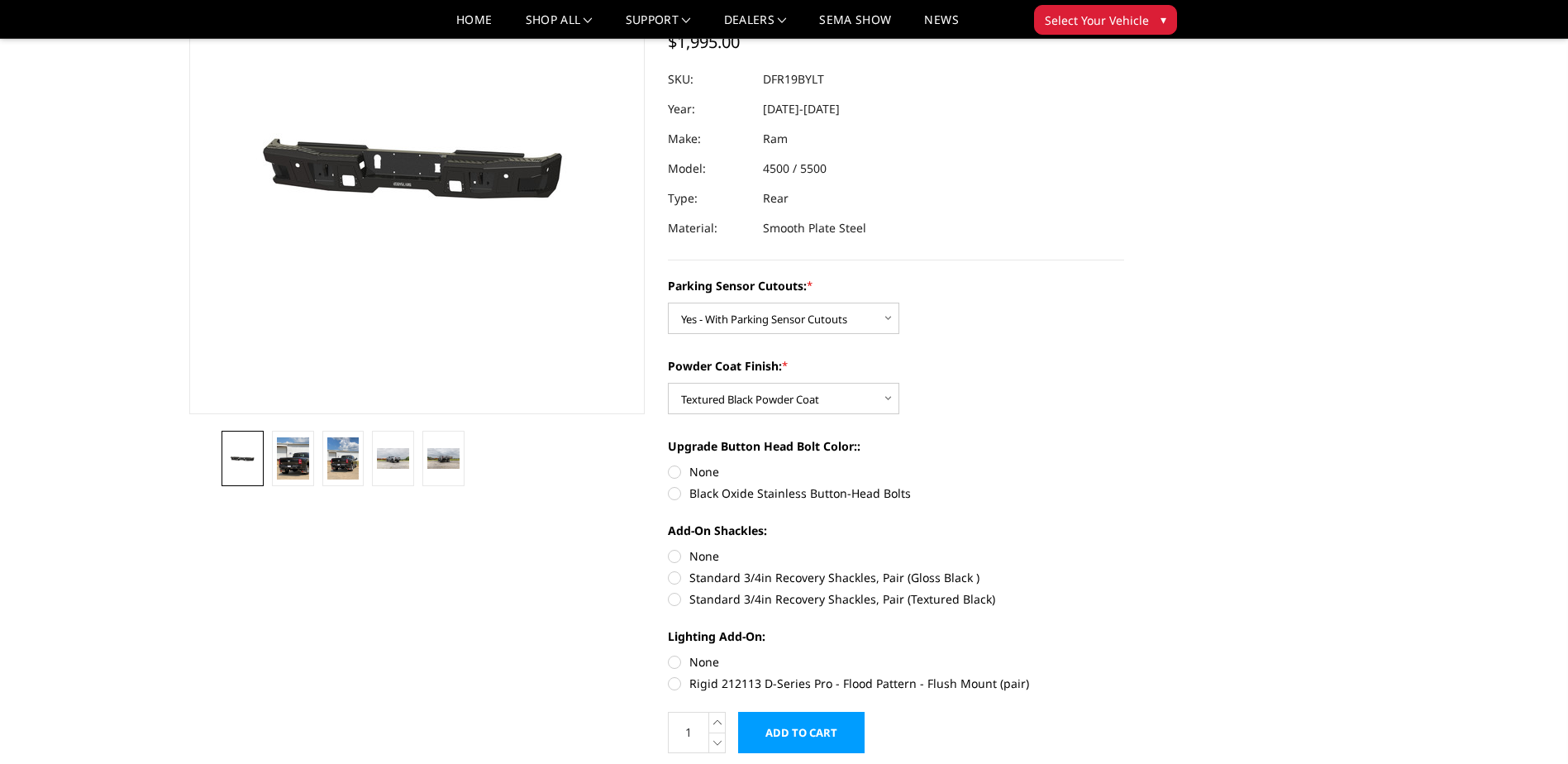
radio input "true"
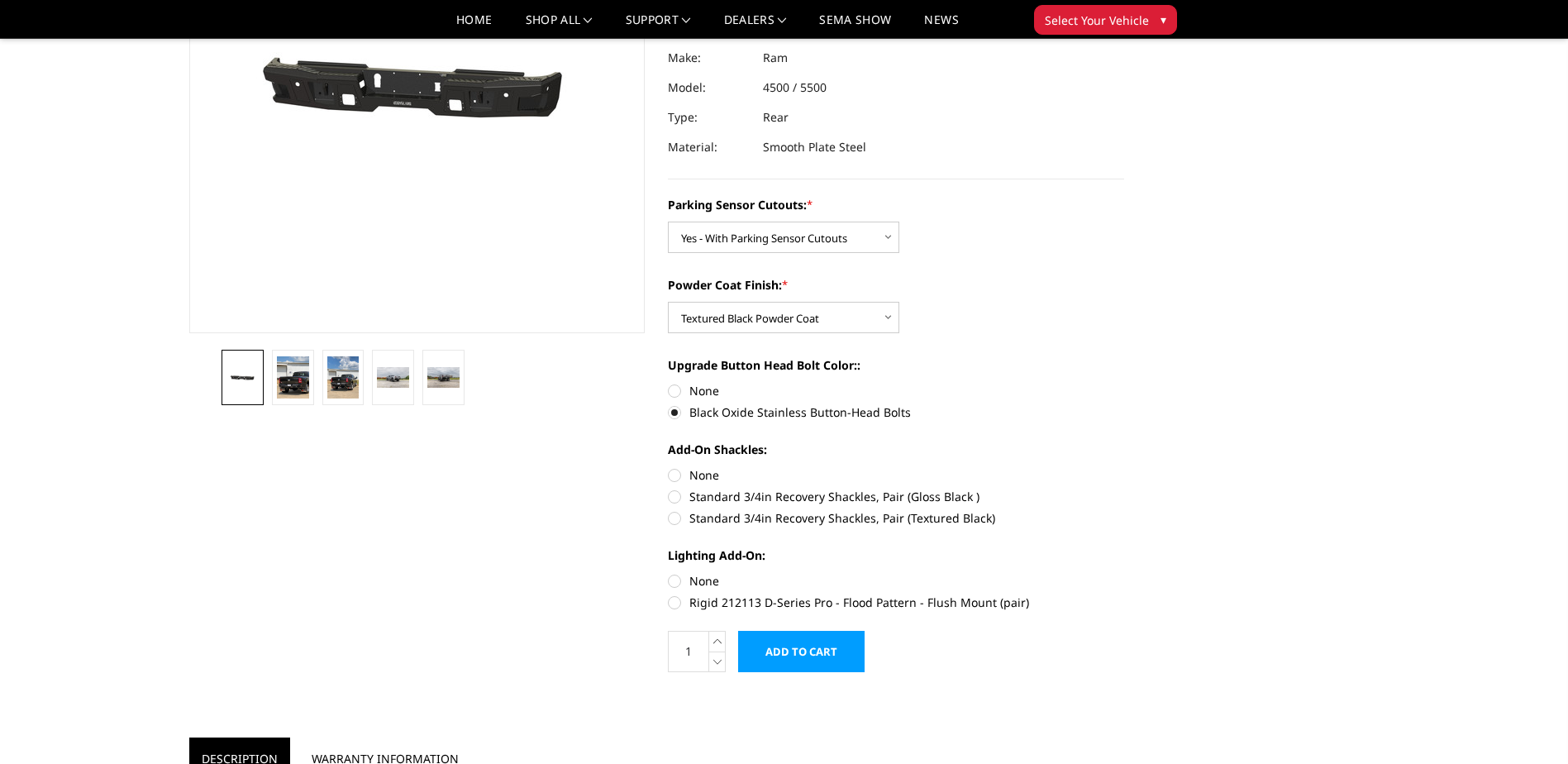
scroll to position [248, 0]
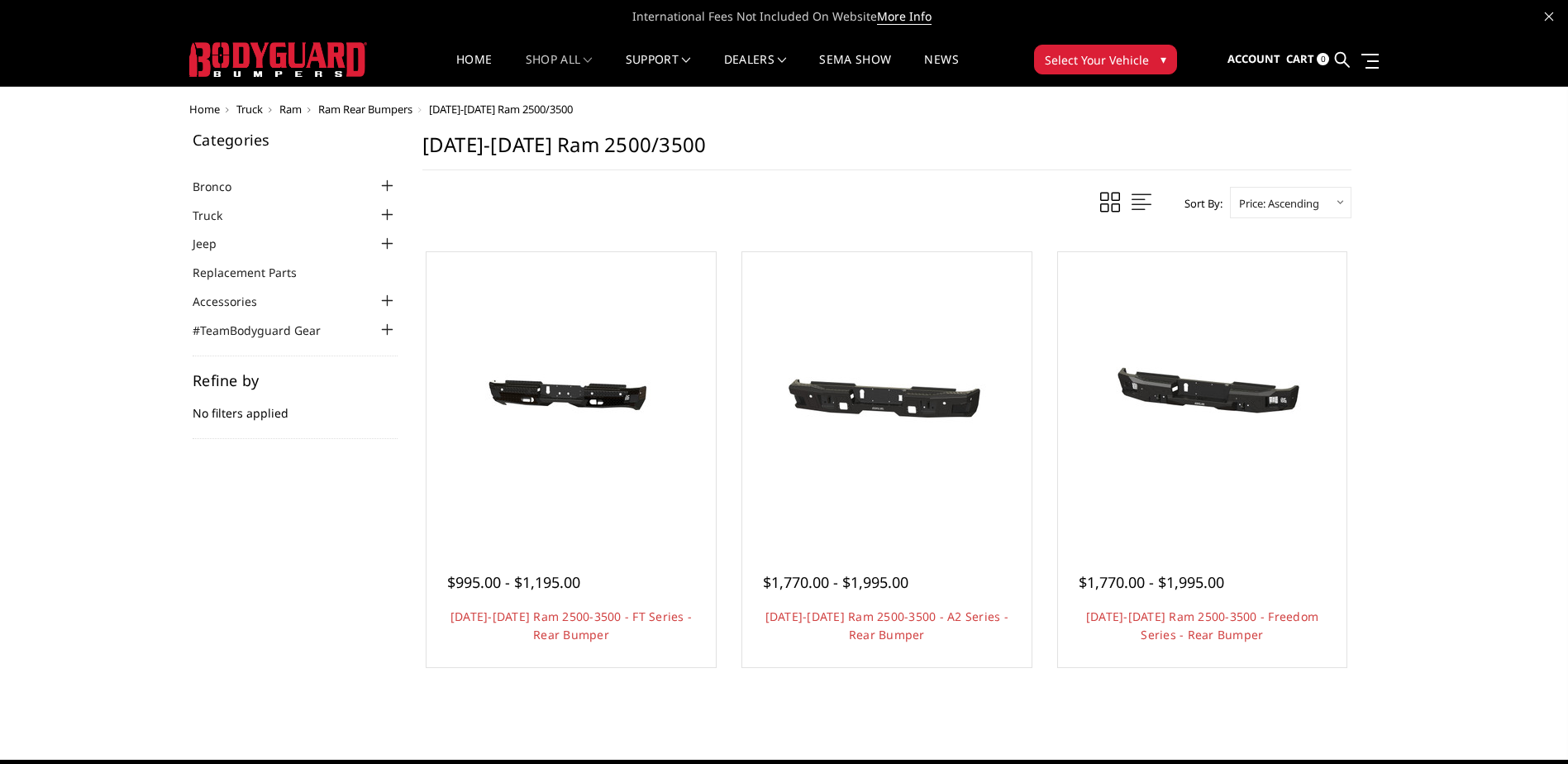
click at [387, 213] on div at bounding box center [388, 215] width 20 height 20
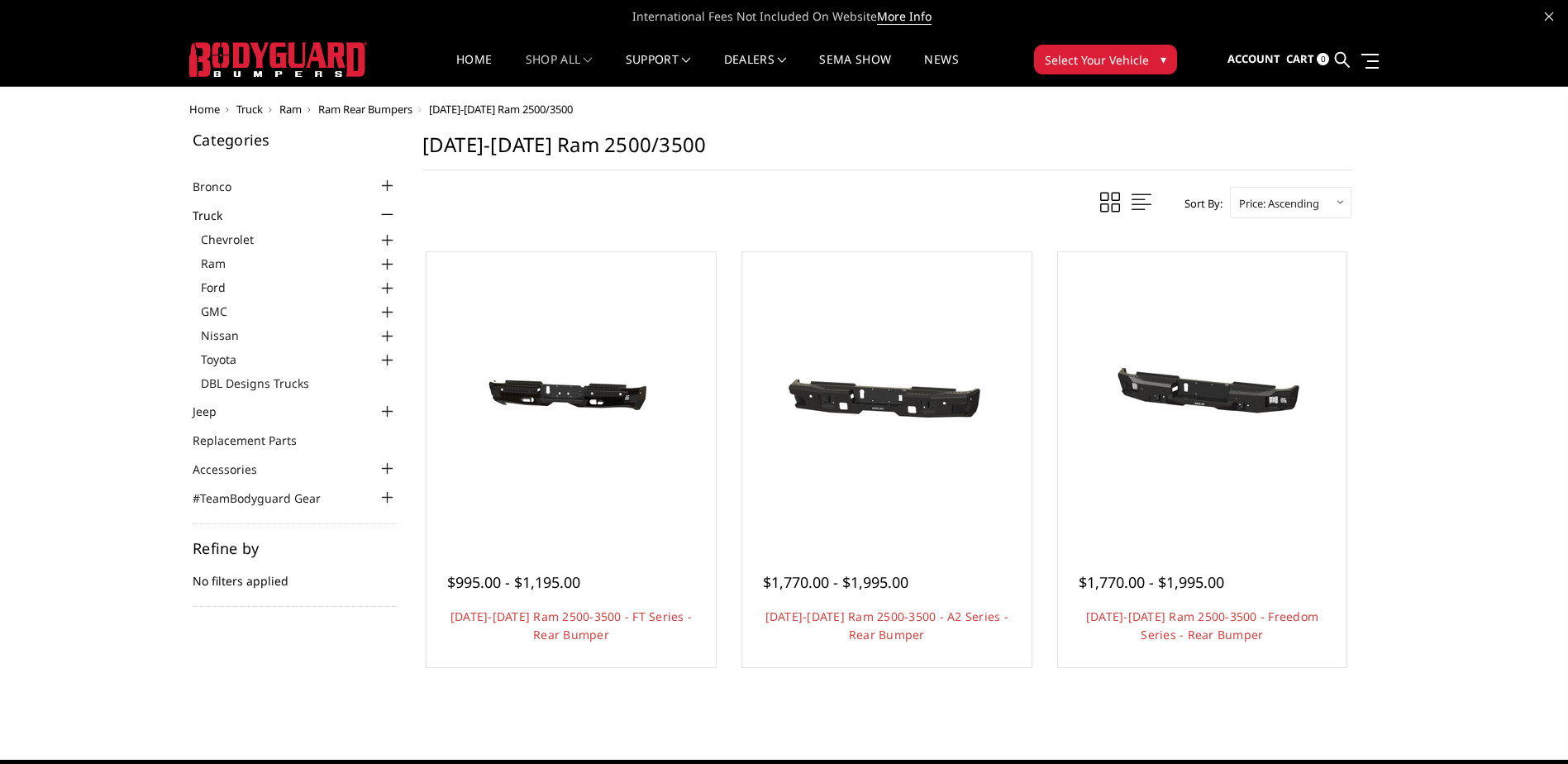
click at [392, 263] on div at bounding box center [388, 265] width 20 height 20
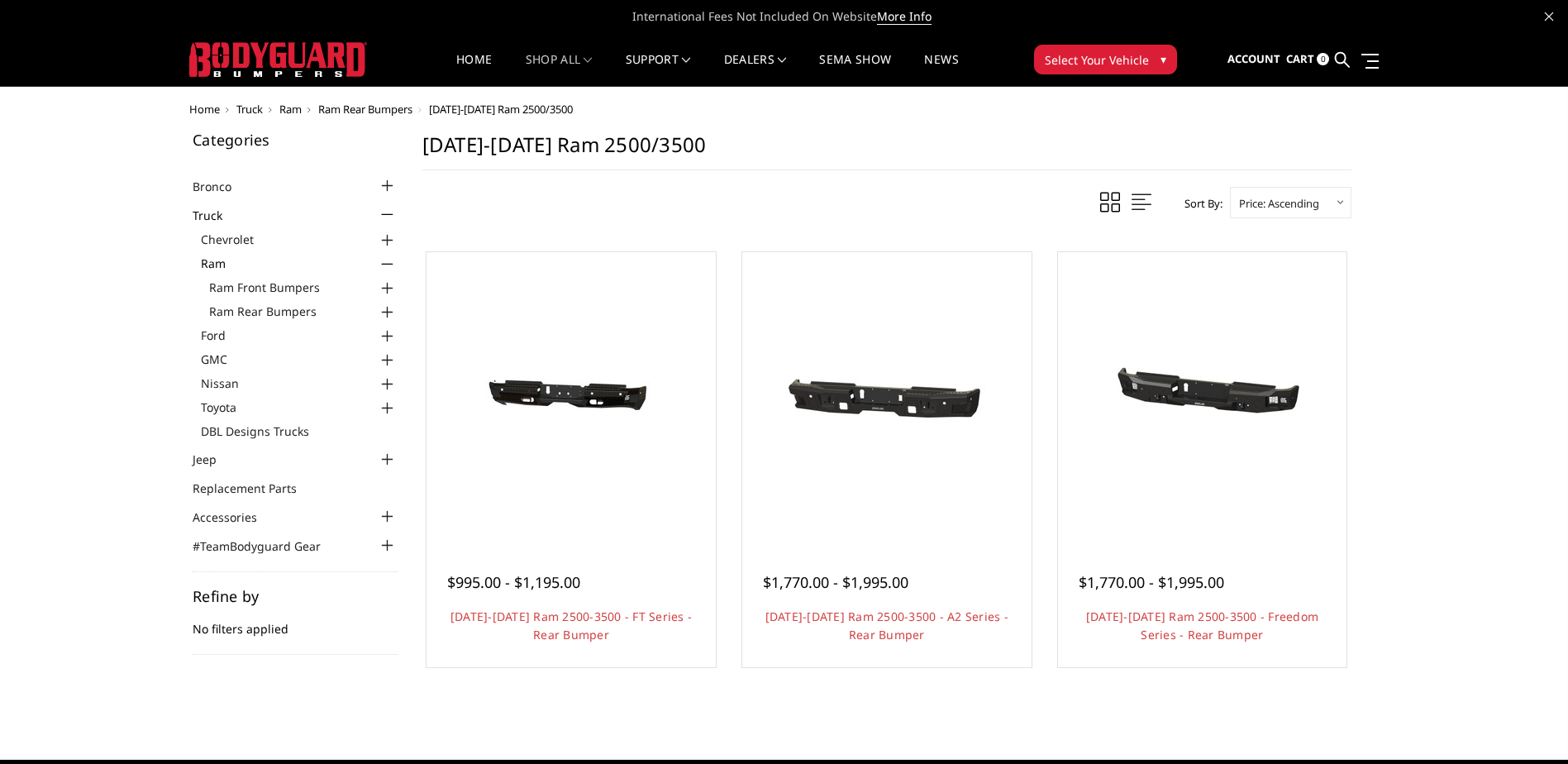
click at [388, 289] on div at bounding box center [388, 289] width 20 height 20
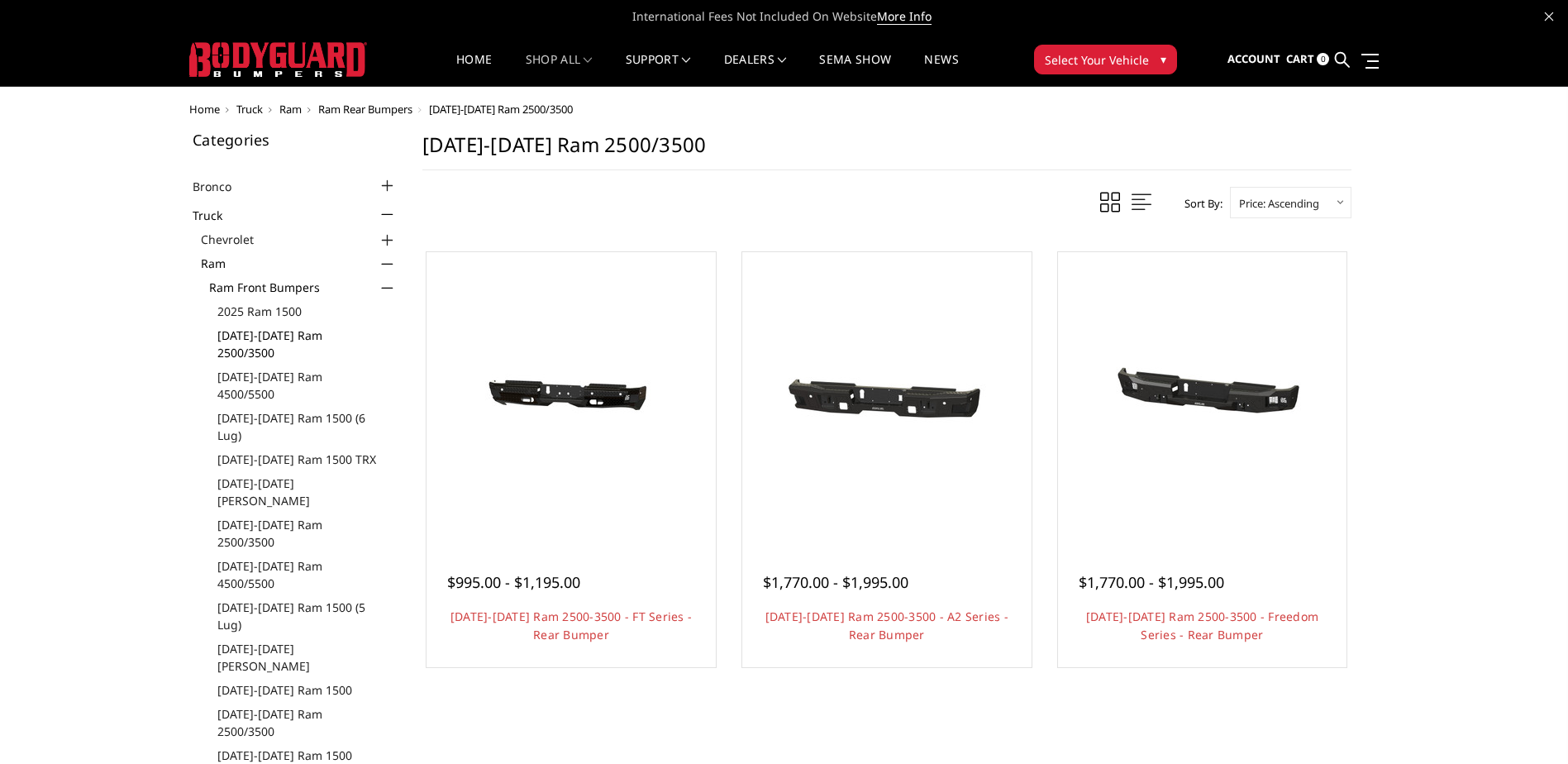
click at [333, 335] on link "[DATE]-[DATE] Ram 2500/3500" at bounding box center [307, 344] width 180 height 35
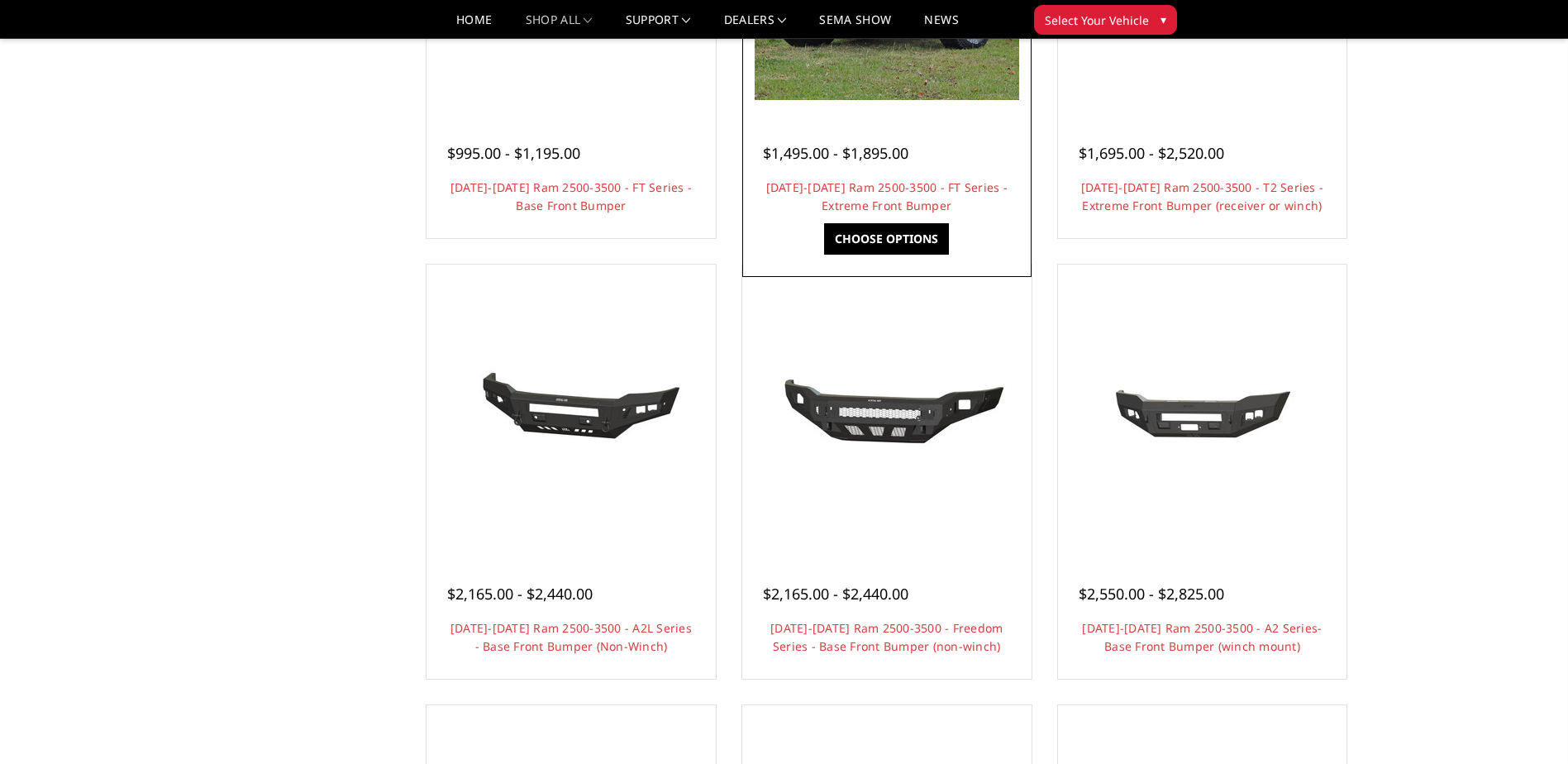
scroll to position [579, 0]
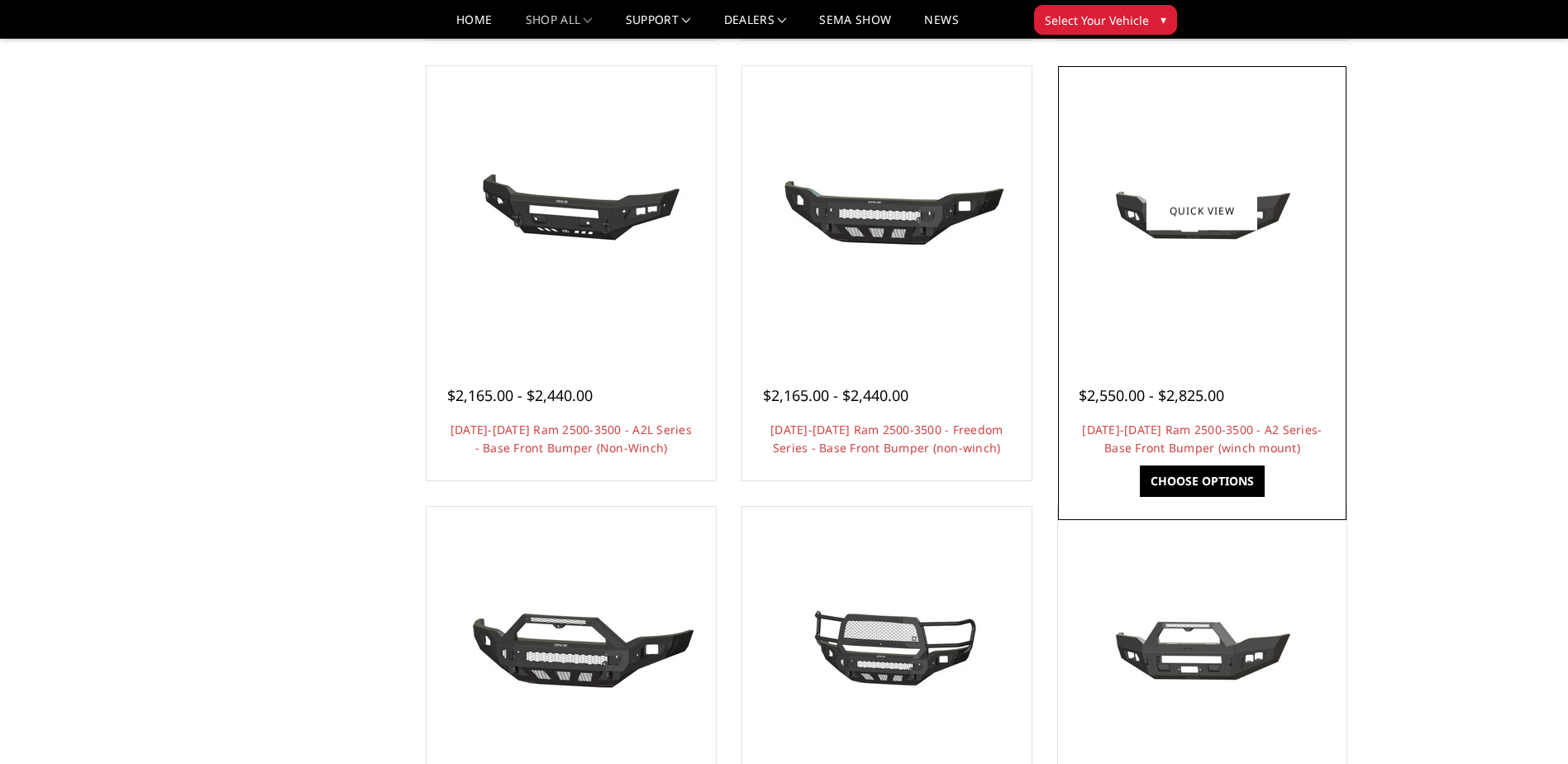
click at [1155, 338] on div at bounding box center [1203, 211] width 281 height 282
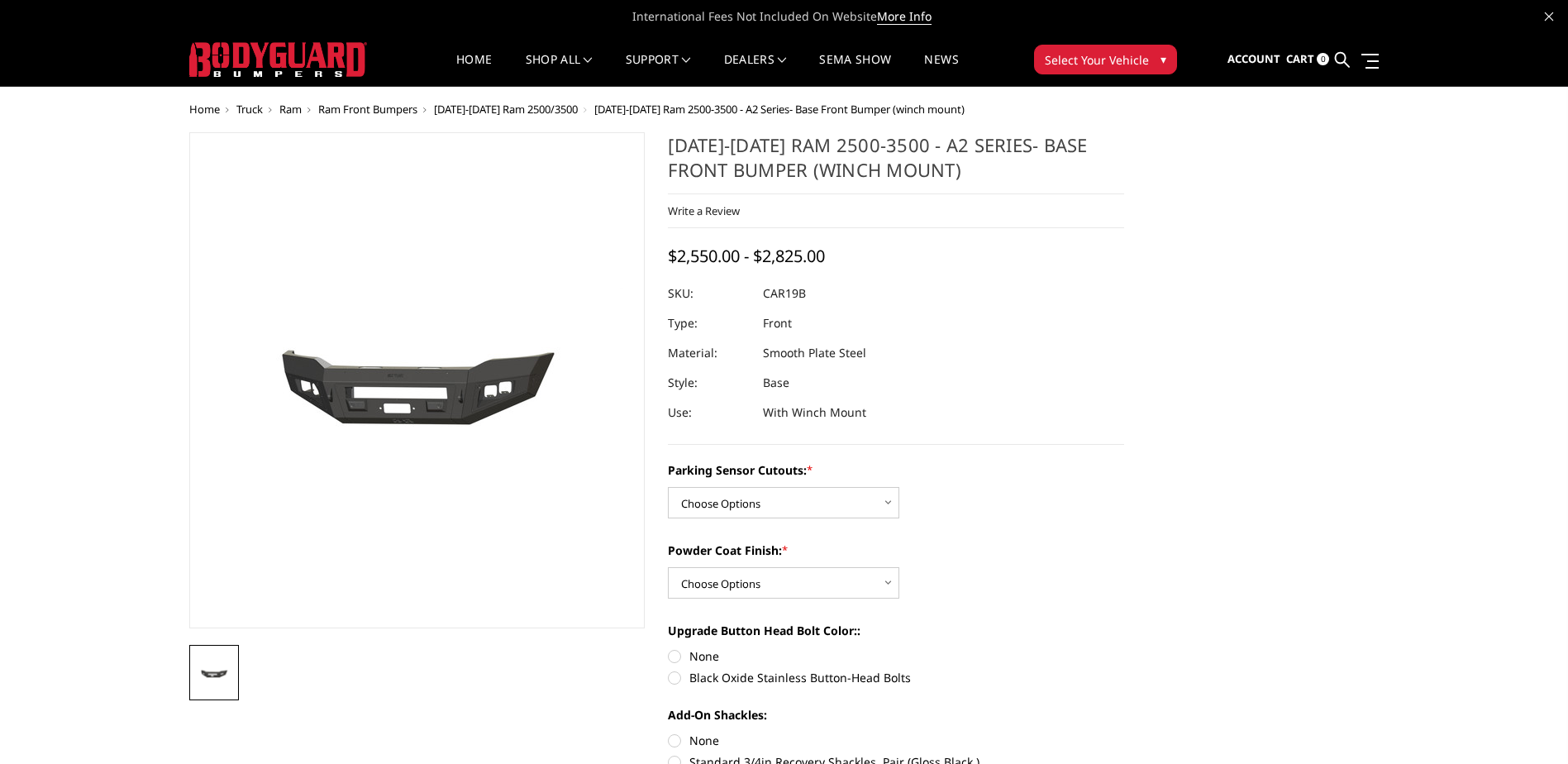
click at [231, 50] on img at bounding box center [278, 60] width 178 height 35
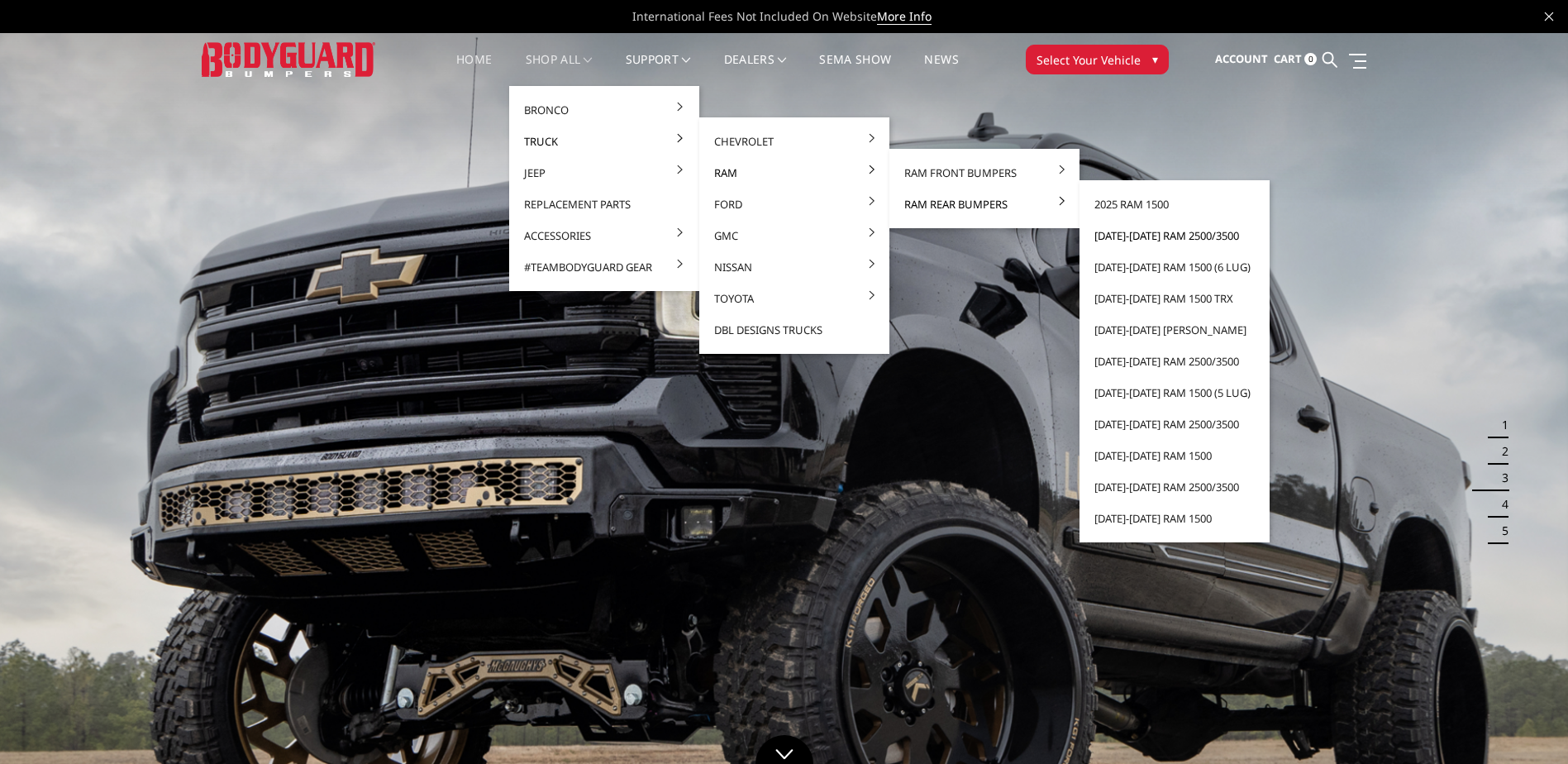
click at [1131, 237] on link "[DATE]-[DATE] Ram 2500/3500" at bounding box center [1175, 236] width 177 height 32
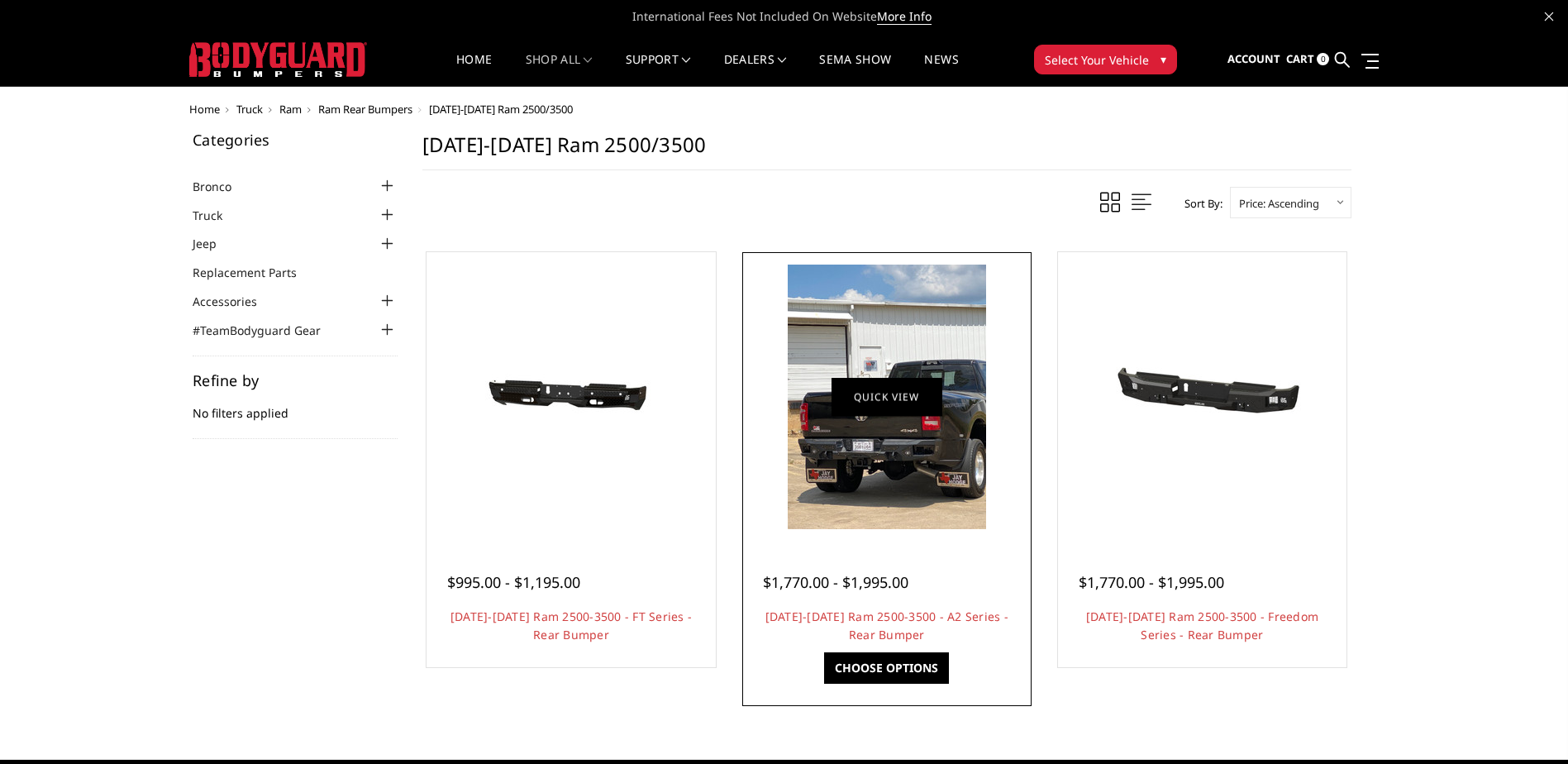
click at [924, 409] on link "Quick view" at bounding box center [887, 396] width 110 height 39
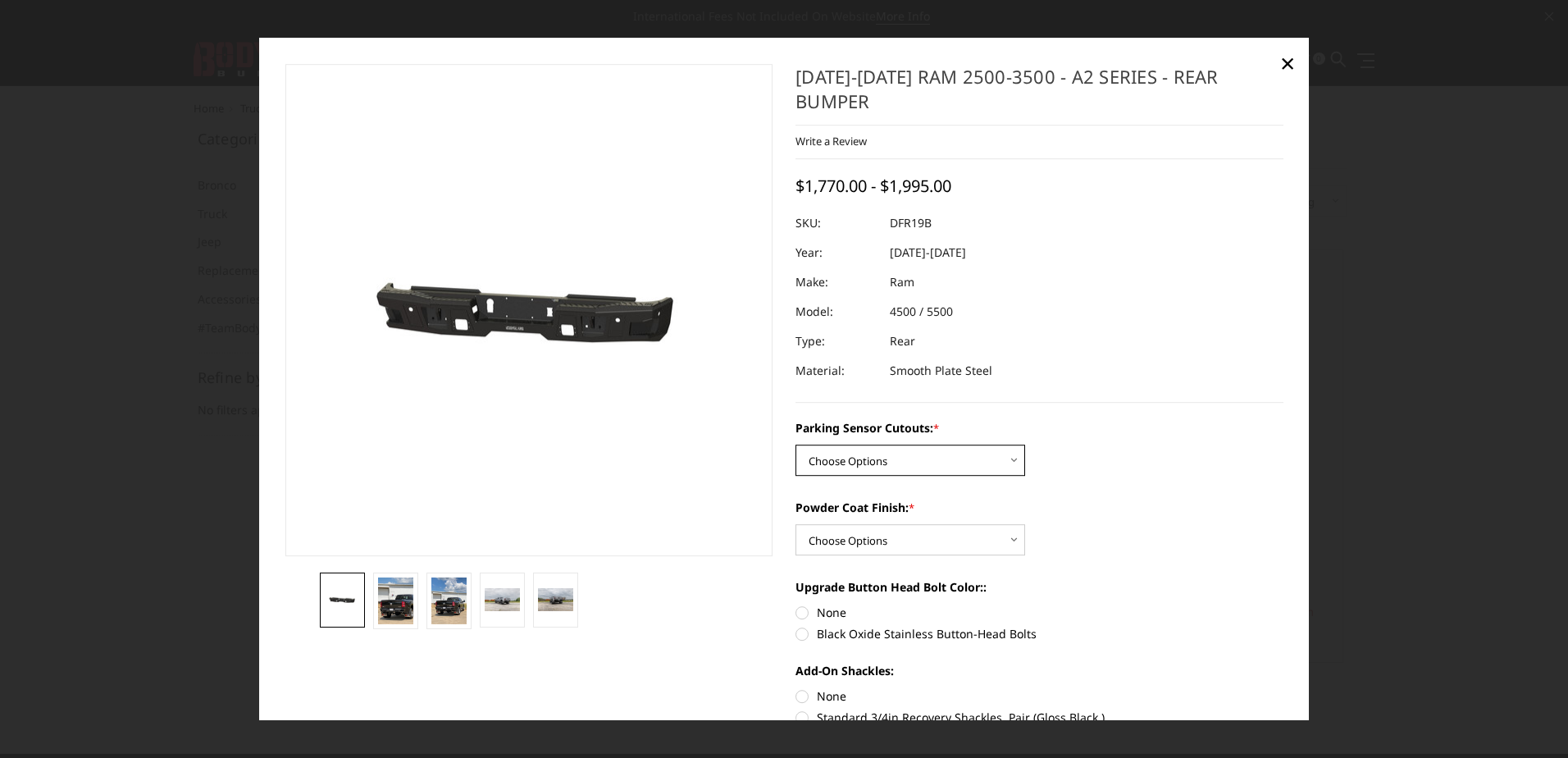
click at [875, 446] on select "Choose Options No - Without Parking Sensor Cutouts Yes - With Parking Sensor Cu…" at bounding box center [910, 461] width 230 height 31
select select "2164"
click at [796, 446] on select "Choose Options No - Without Parking Sensor Cutouts Yes - With Parking Sensor Cu…" at bounding box center [910, 461] width 230 height 31
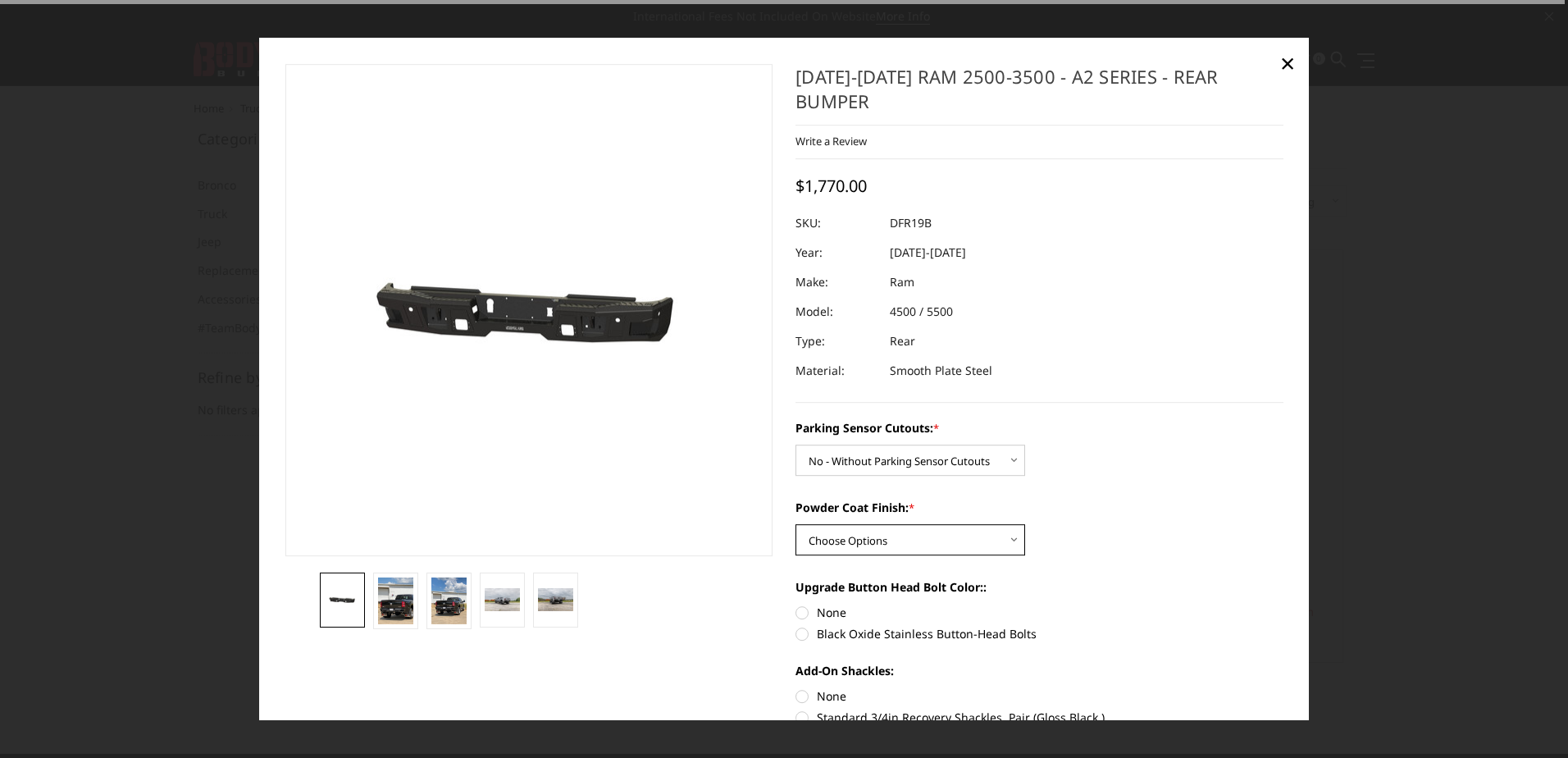
click at [862, 525] on select "Choose Options Bare Metal Textured Black Powder Coat" at bounding box center [910, 540] width 230 height 31
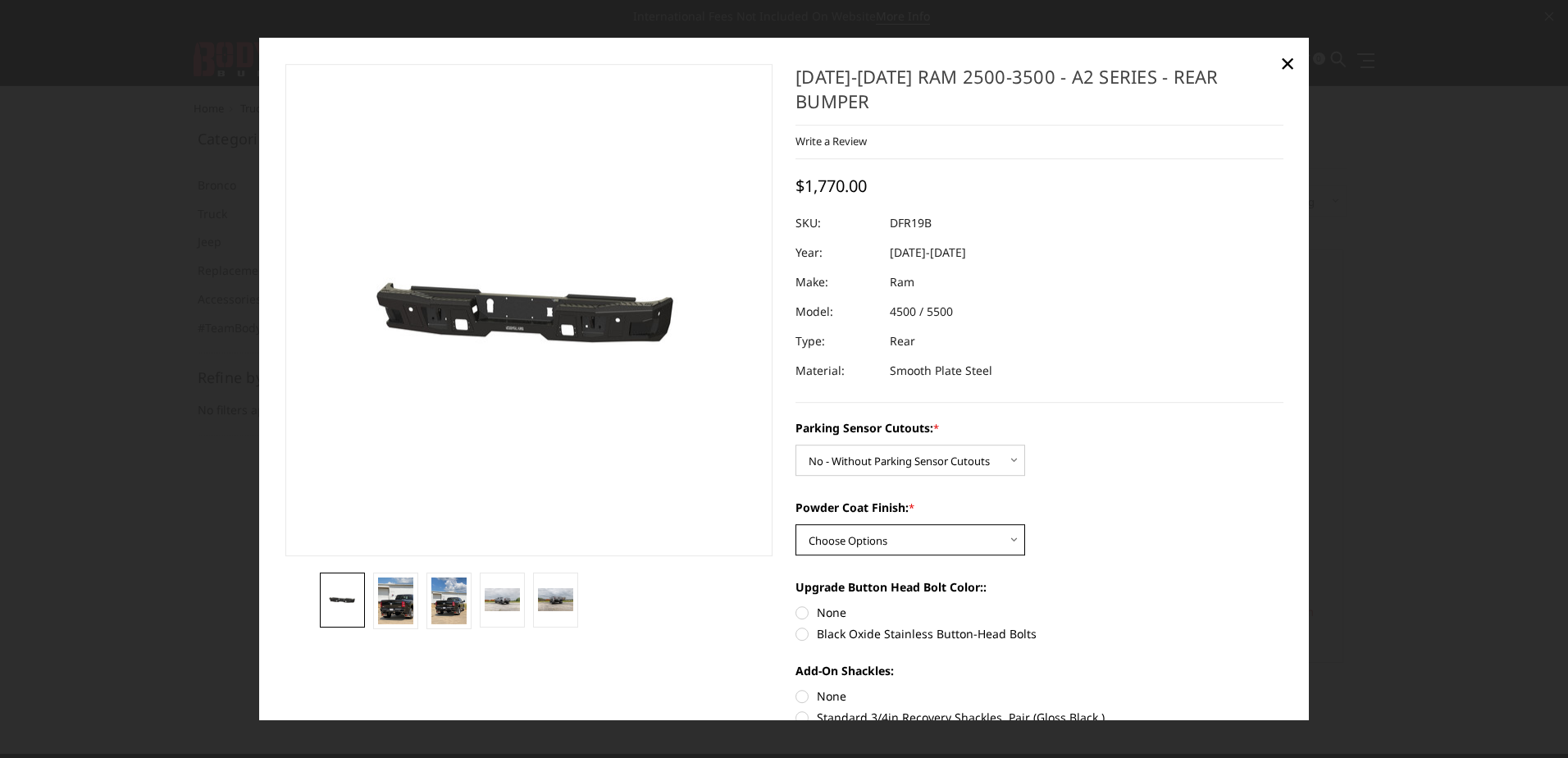
select select "2167"
click at [796, 525] on select "Choose Options Bare Metal Textured Black Powder Coat" at bounding box center [910, 540] width 230 height 31
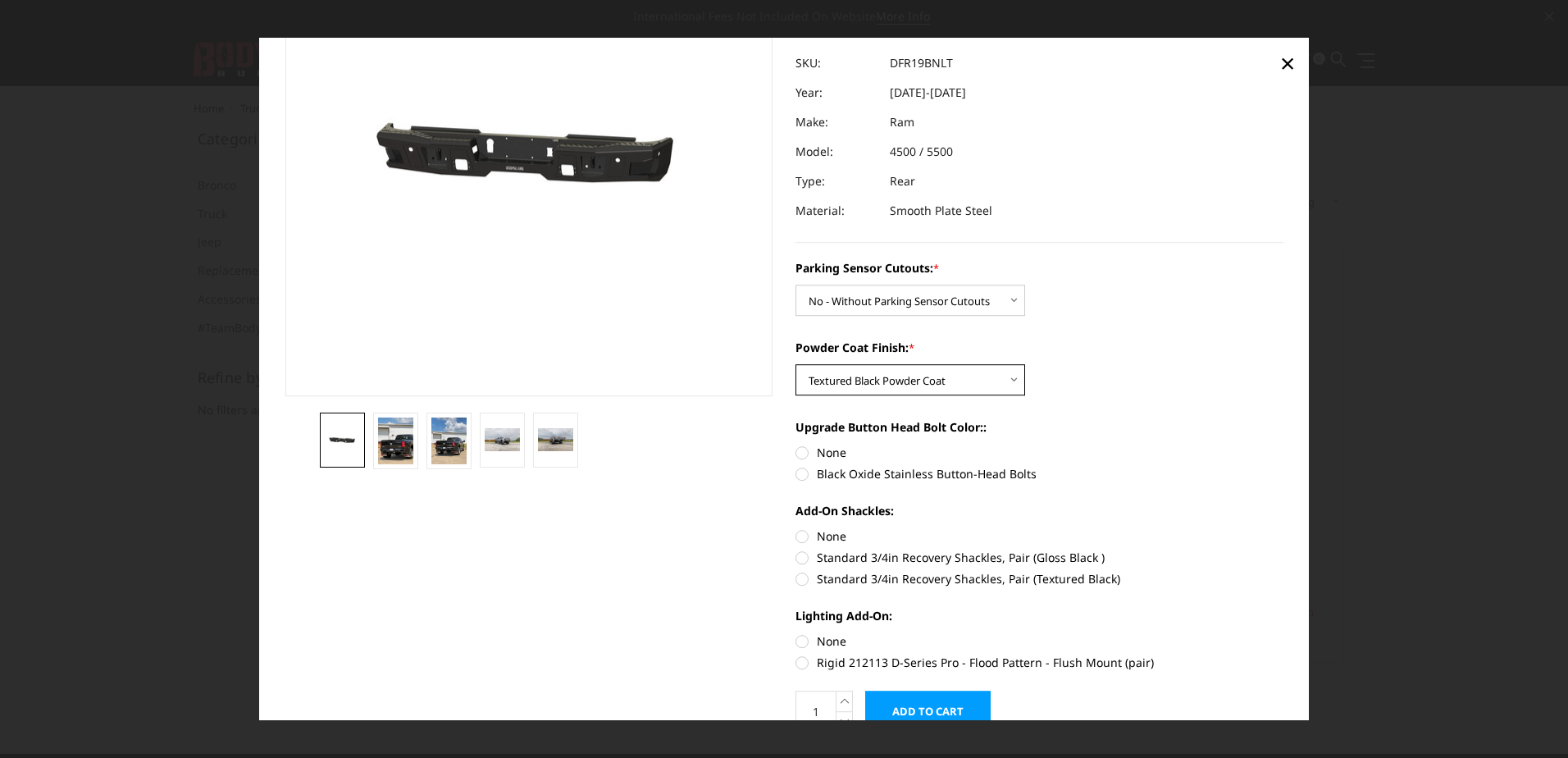
scroll to position [213, 0]
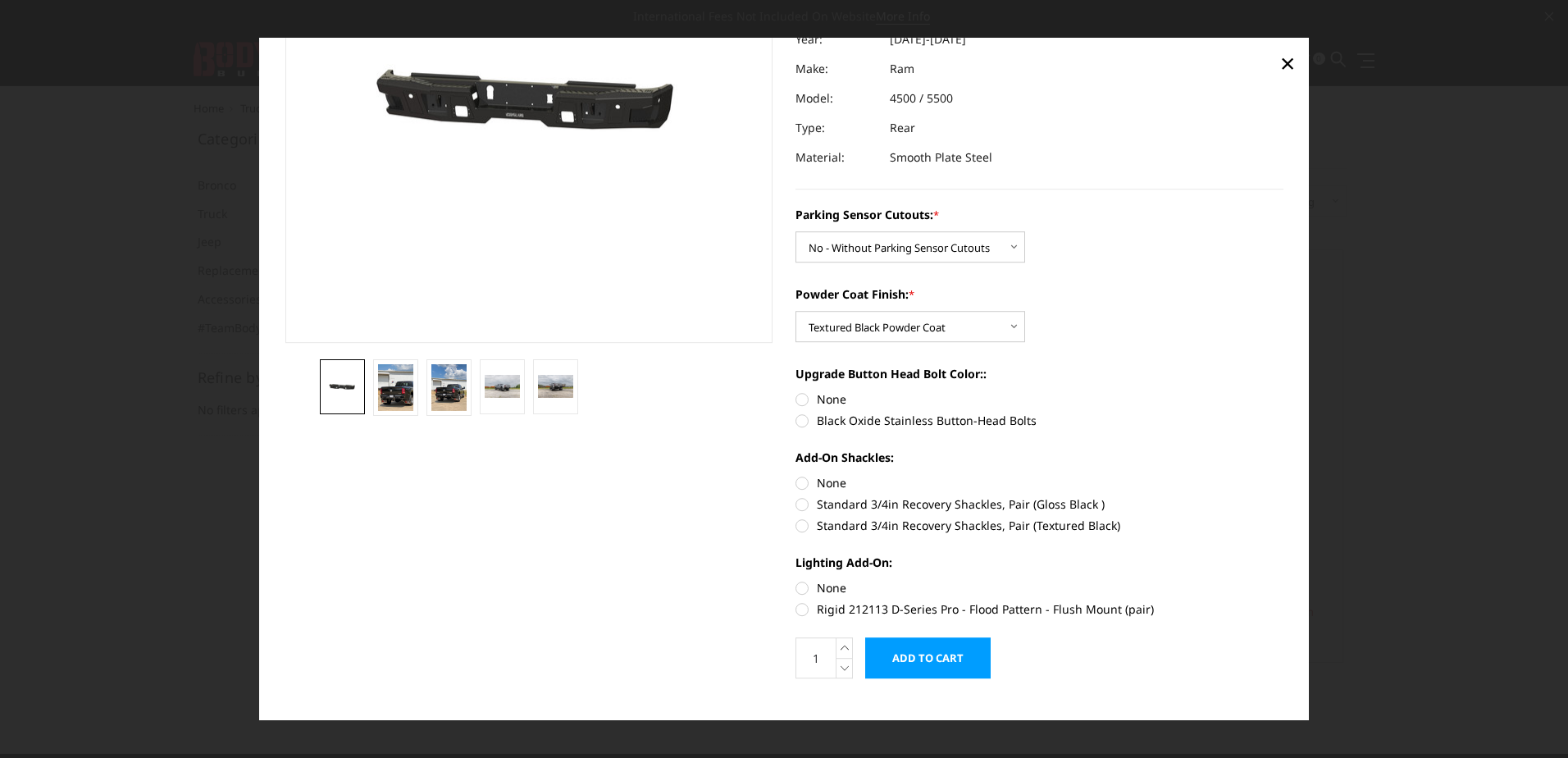
click at [799, 413] on label "Black Oxide Stainless Button-Head Bolts" at bounding box center [1039, 421] width 488 height 17
click at [1284, 392] on input "Black Oxide Stainless Button-Head Bolts" at bounding box center [1284, 391] width 1 height 1
radio input "true"
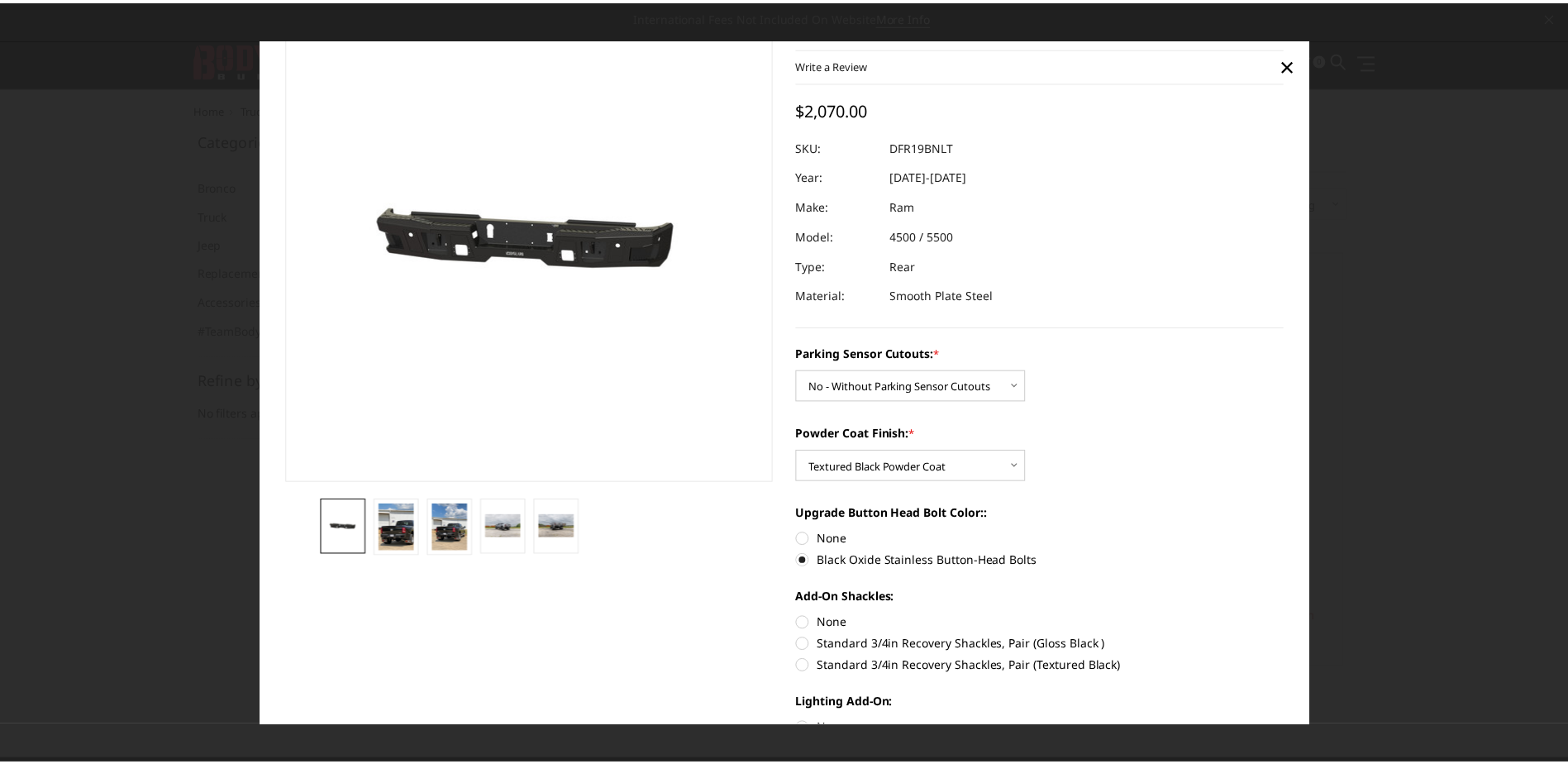
scroll to position [0, 0]
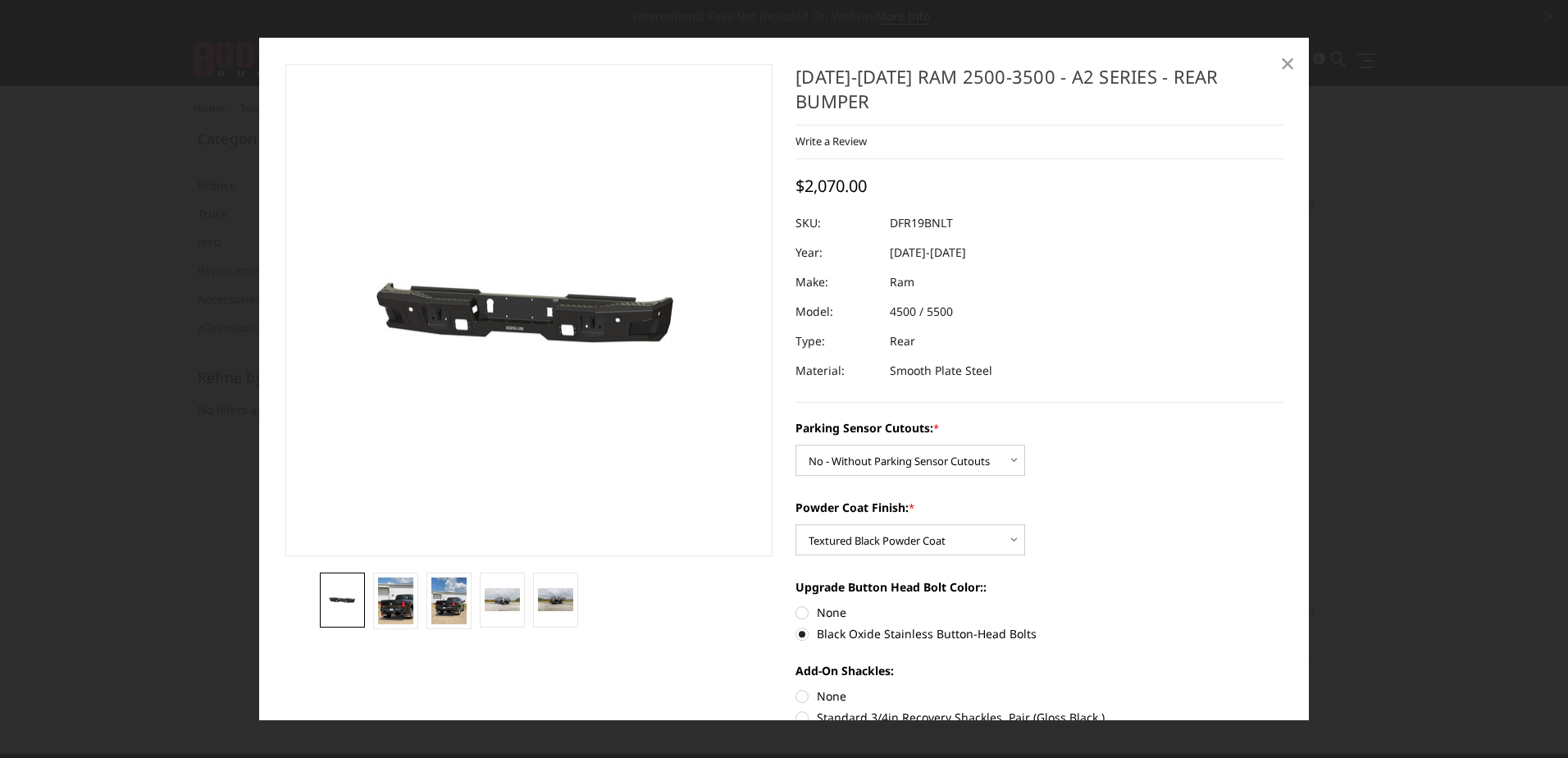
click at [1284, 57] on span "×" at bounding box center [1288, 63] width 15 height 35
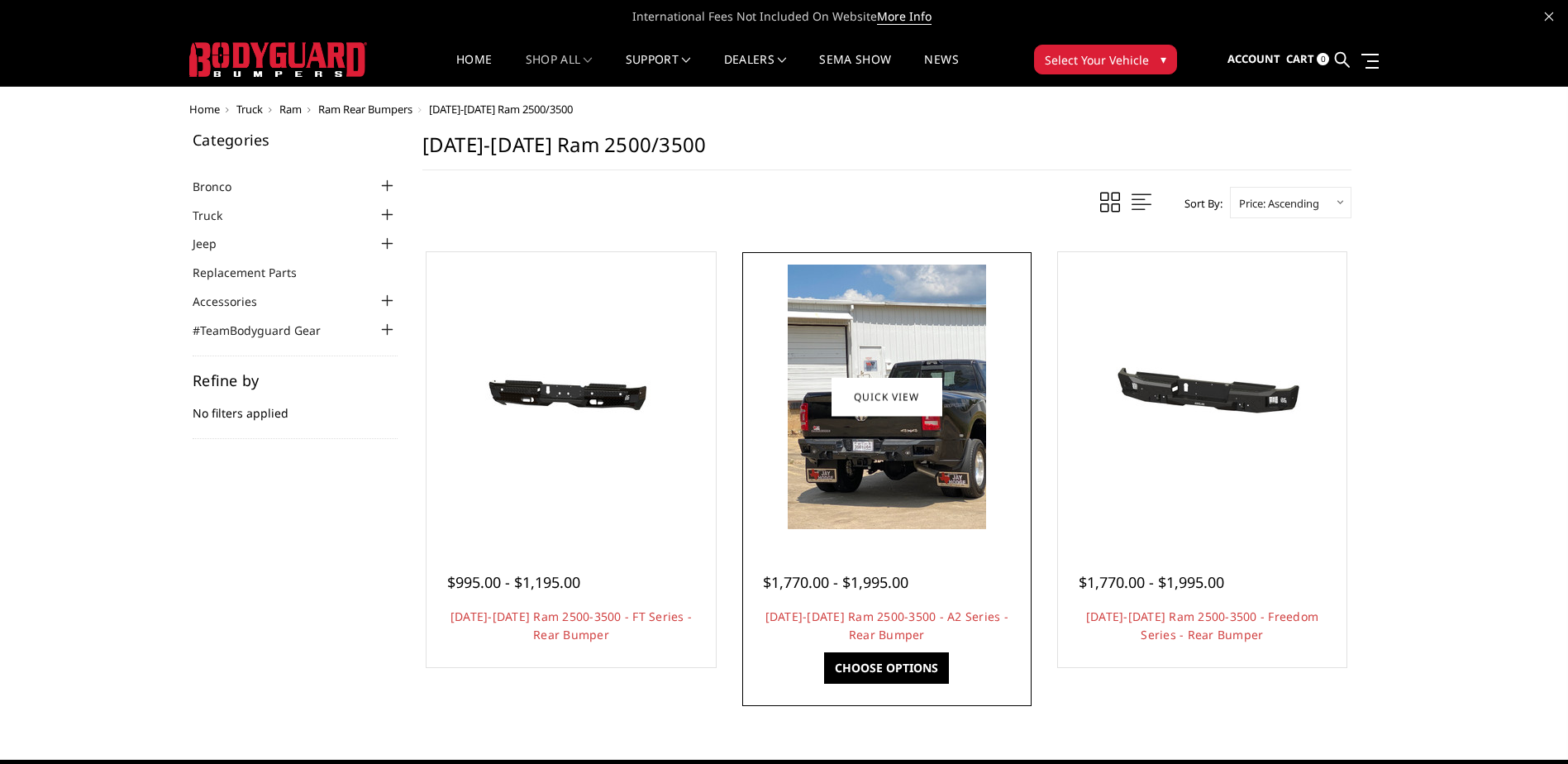
click at [854, 453] on img at bounding box center [887, 397] width 198 height 265
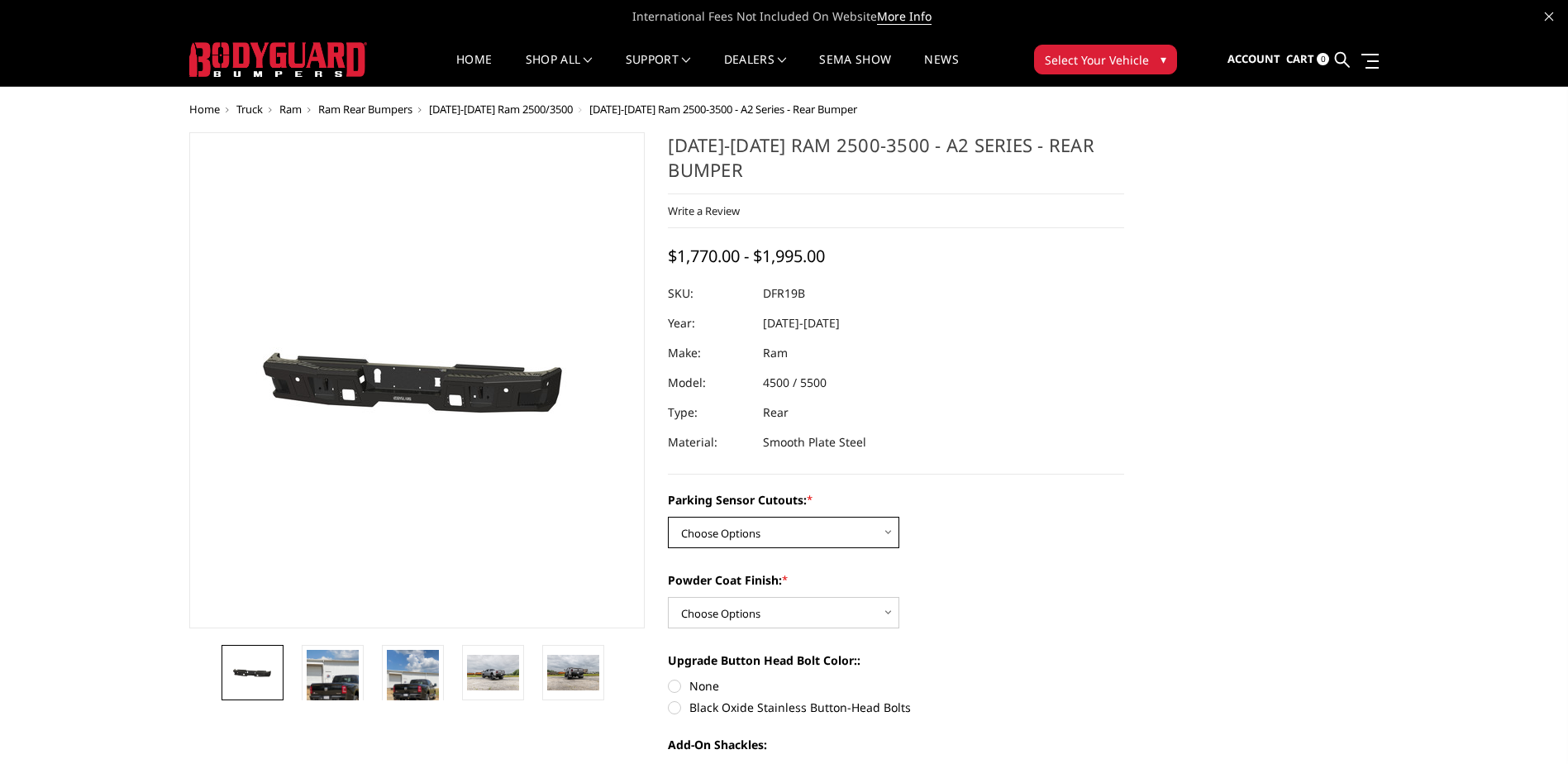
click at [820, 531] on select "Choose Options No - Without Parking Sensor Cutouts Yes - With Parking Sensor Cu…" at bounding box center [784, 532] width 232 height 32
select select "2165"
click at [668, 517] on select "Choose Options No - Without Parking Sensor Cutouts Yes - With Parking Sensor Cu…" at bounding box center [784, 532] width 232 height 32
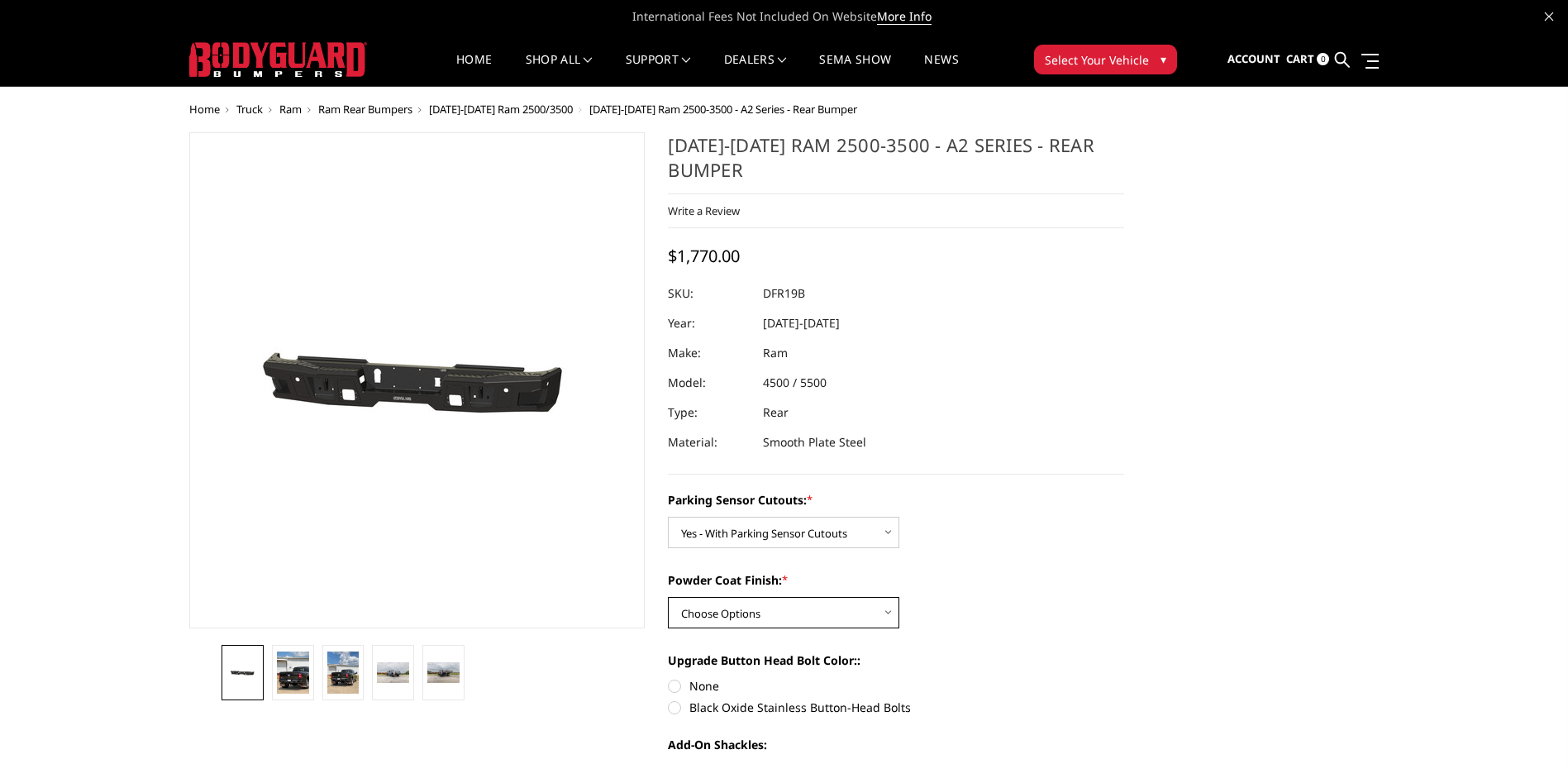
click at [794, 610] on select "Choose Options Bare Metal Textured Black Powder Coat" at bounding box center [784, 613] width 232 height 32
select select "2167"
click at [668, 597] on select "Choose Options Bare Metal Textured Black Powder Coat" at bounding box center [784, 613] width 232 height 32
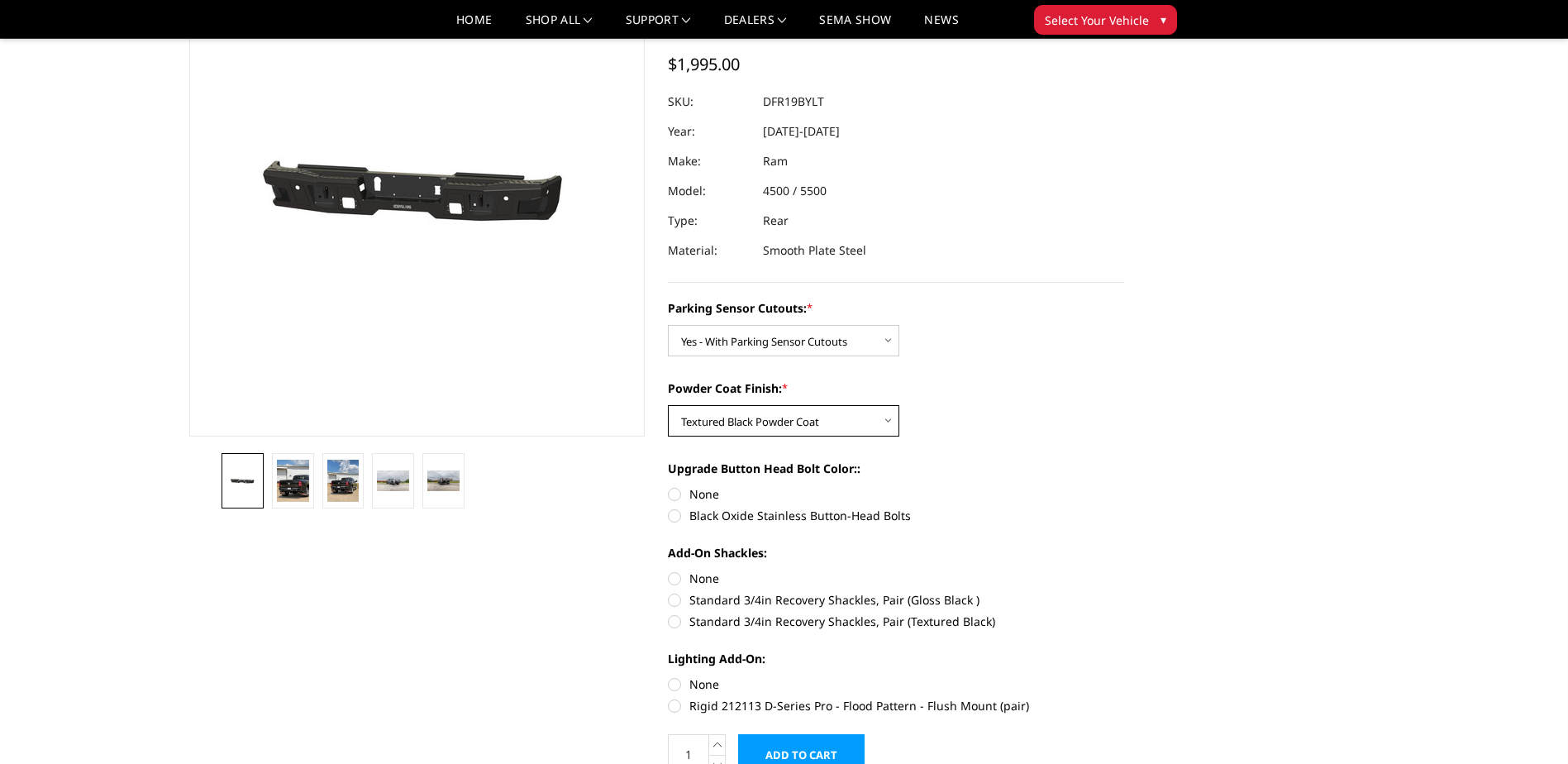
scroll to position [165, 0]
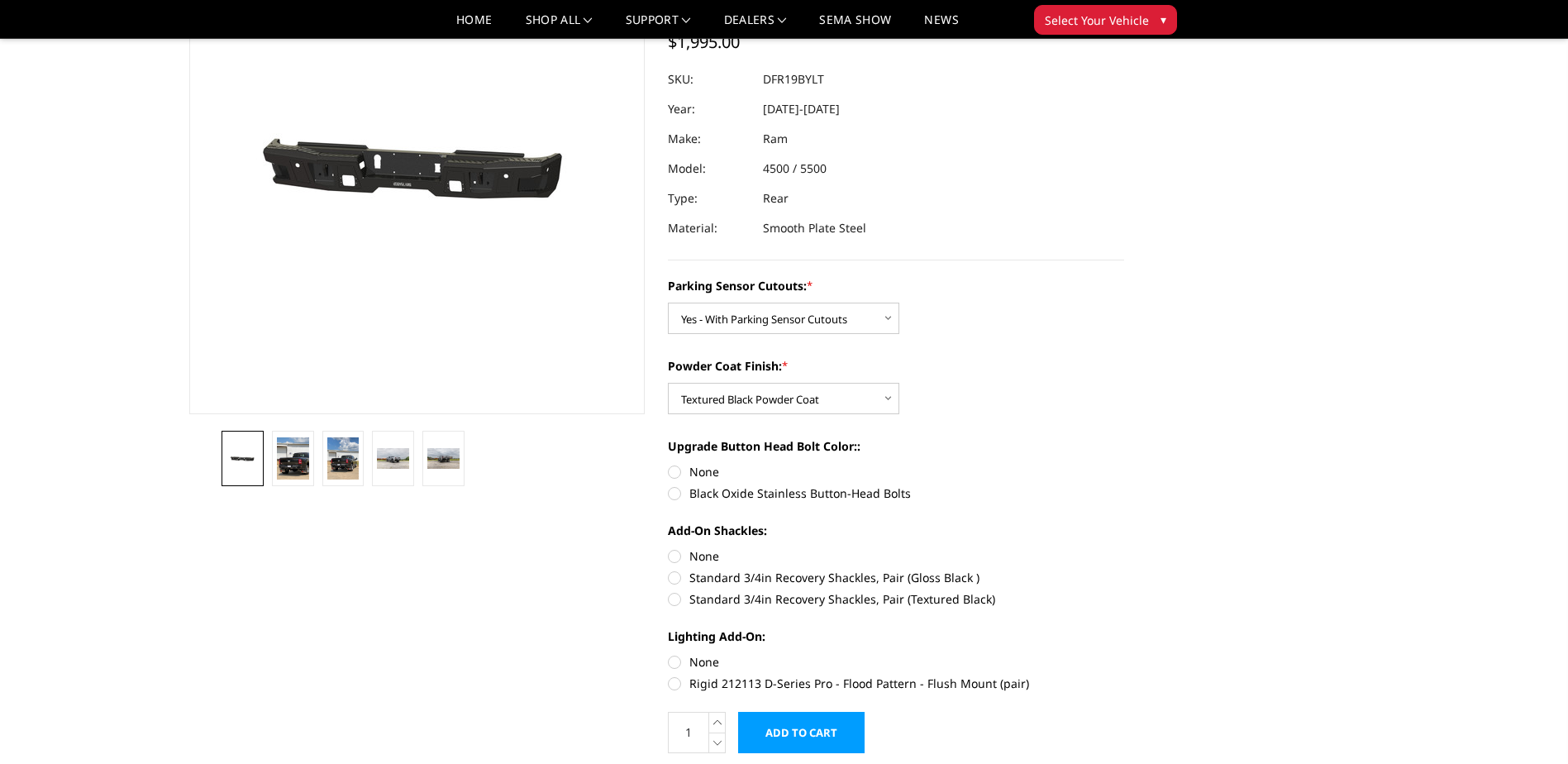
click at [679, 492] on label "Black Oxide Stainless Button-Head Bolts" at bounding box center [896, 493] width 457 height 17
click at [1125, 464] on input "Black Oxide Stainless Button-Head Bolts" at bounding box center [1125, 463] width 1 height 1
radio input "true"
click at [862, 389] on select "Choose Options Bare Metal Textured Black Powder Coat" at bounding box center [784, 399] width 232 height 32
click at [668, 383] on select "Choose Options Bare Metal Textured Black Powder Coat" at bounding box center [784, 399] width 232 height 32
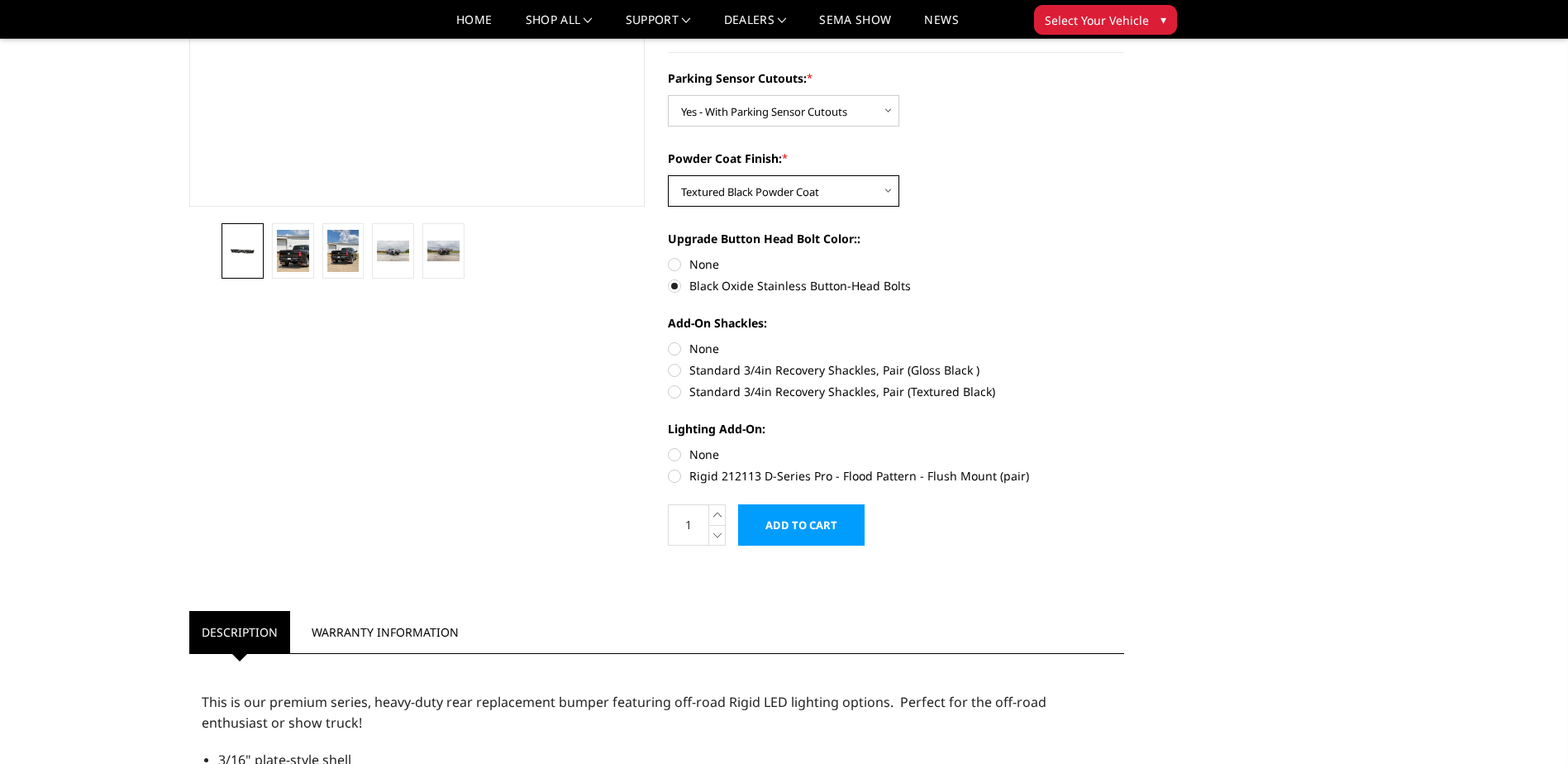
scroll to position [414, 0]
